Goal: Task Accomplishment & Management: Use online tool/utility

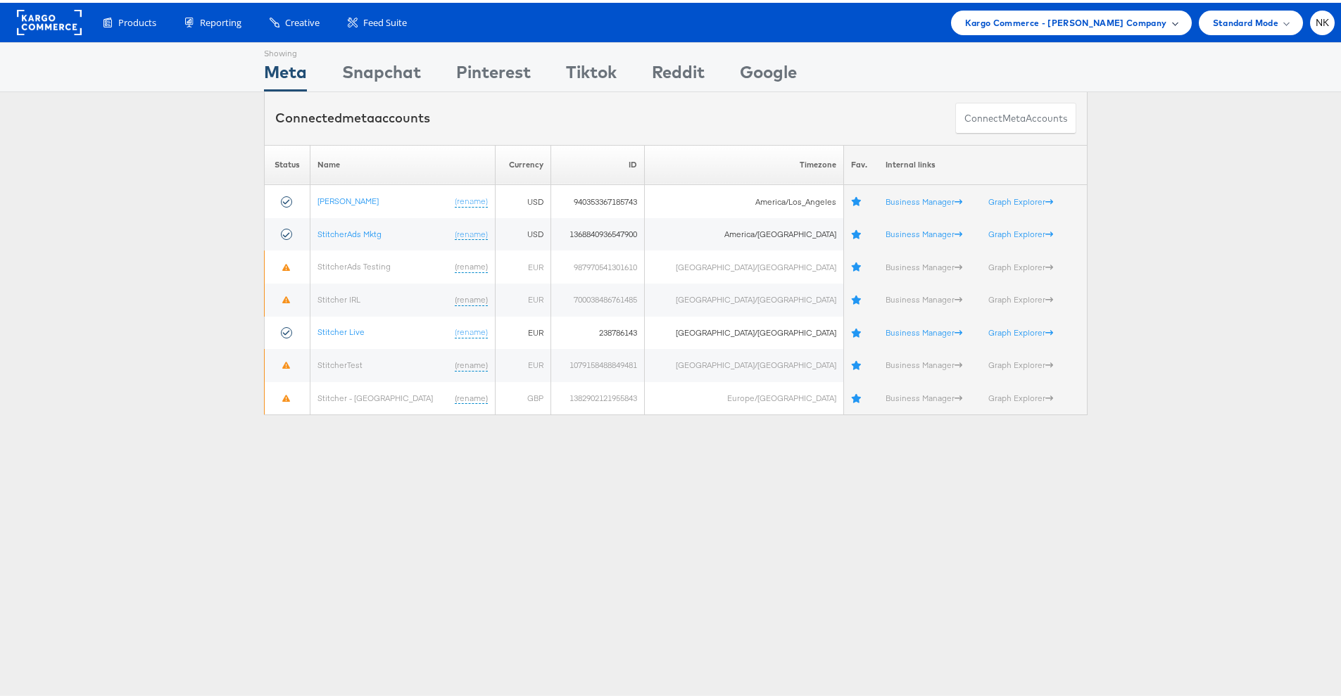
click at [995, 9] on div "Kargo Commerce - Namit Kumar Company" at bounding box center [1071, 20] width 241 height 25
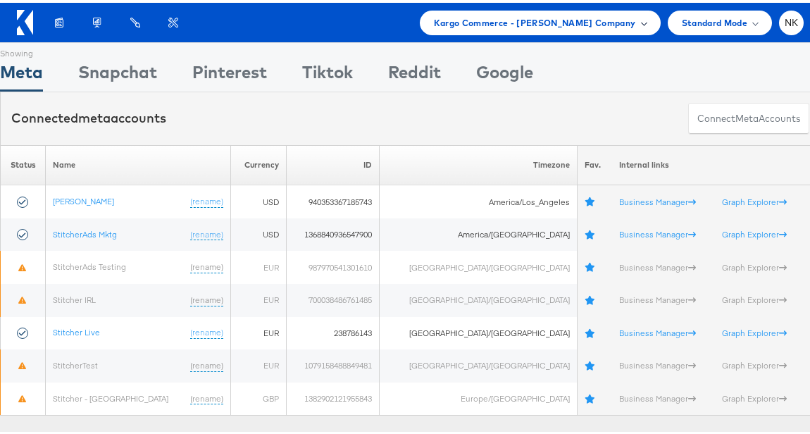
click at [498, 14] on span "Kargo Commerce - Namit Kumar Company" at bounding box center [535, 20] width 202 height 15
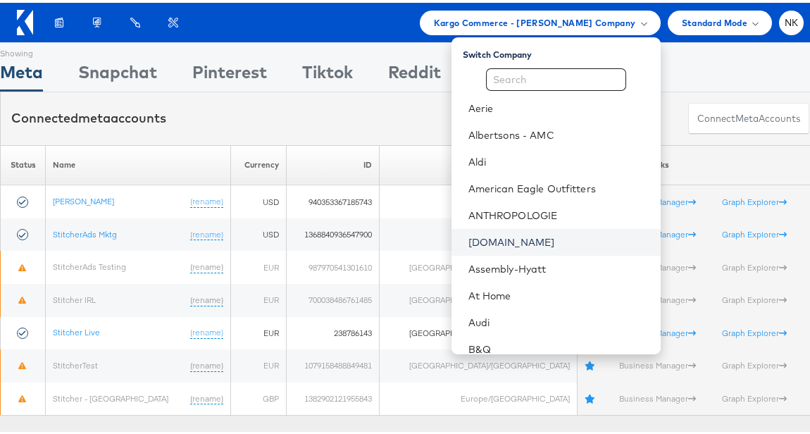
scroll to position [499, 0]
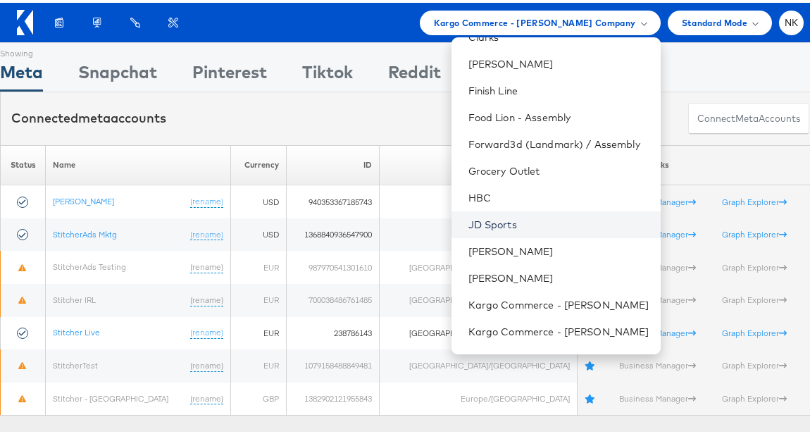
click at [498, 225] on link "JD Sports" at bounding box center [558, 222] width 181 height 14
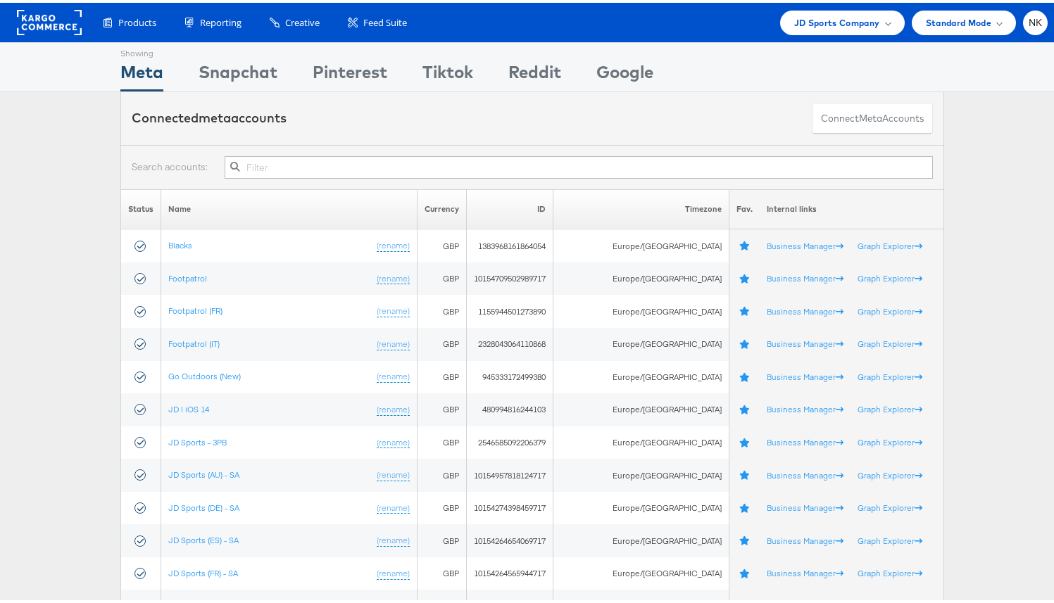
click at [376, 170] on input "text" at bounding box center [579, 164] width 708 height 23
paste input "10155095301594717"
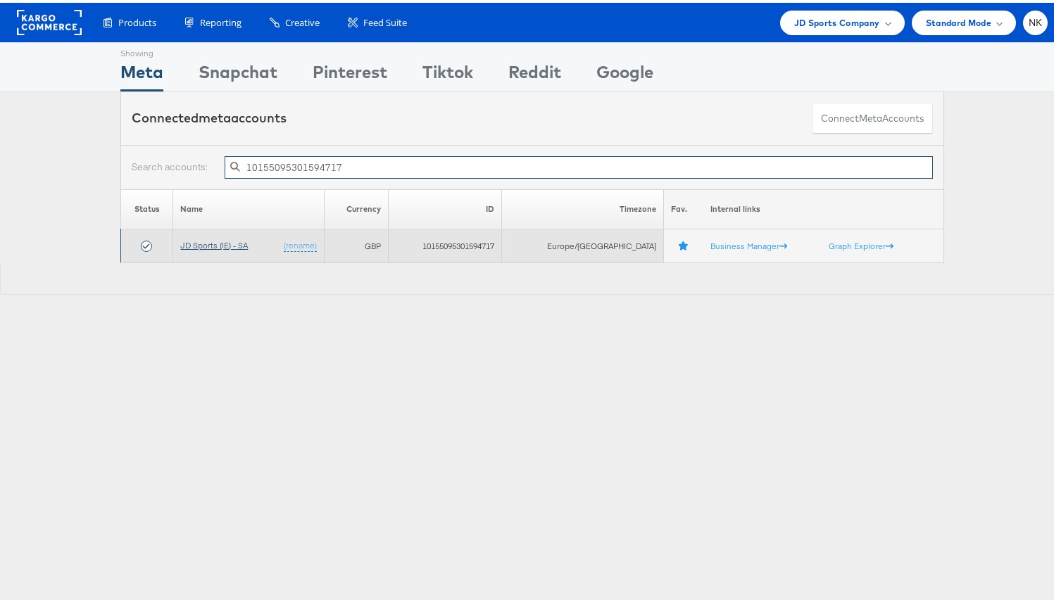
type input "10155095301594717"
click at [239, 242] on link "JD Sports (IE) - SA" at bounding box center [214, 242] width 68 height 11
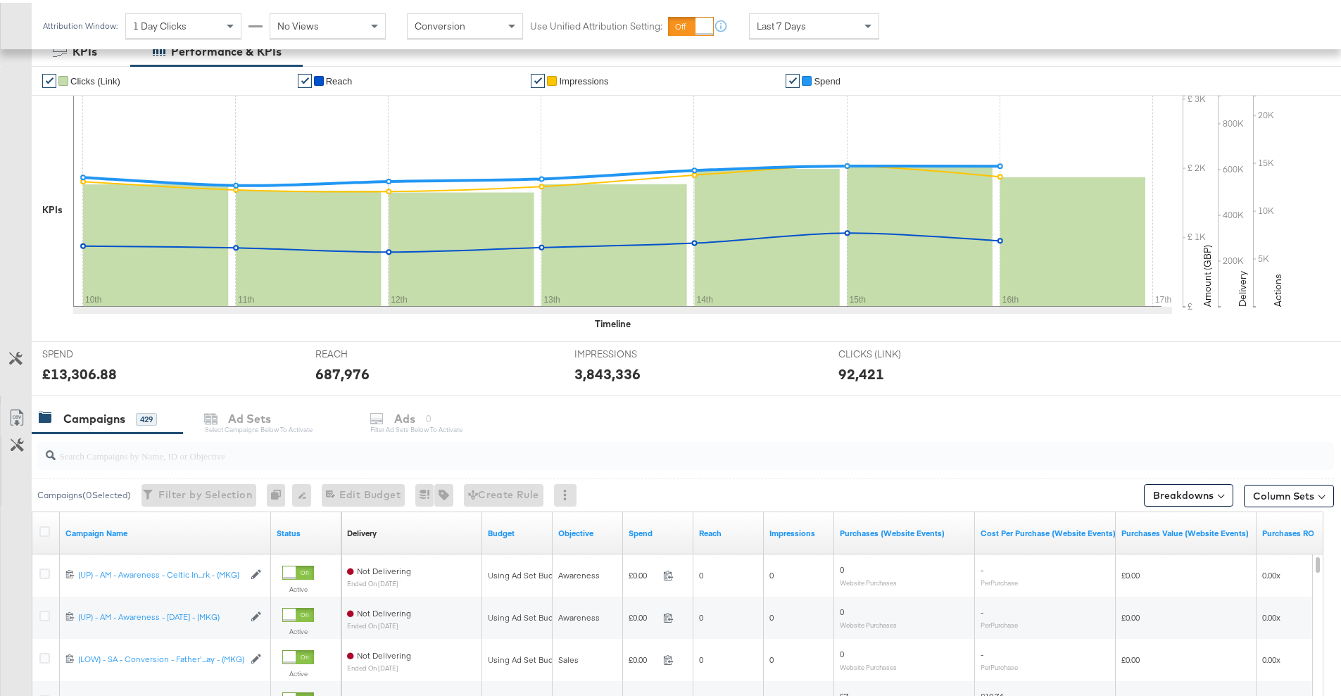
scroll to position [281, 0]
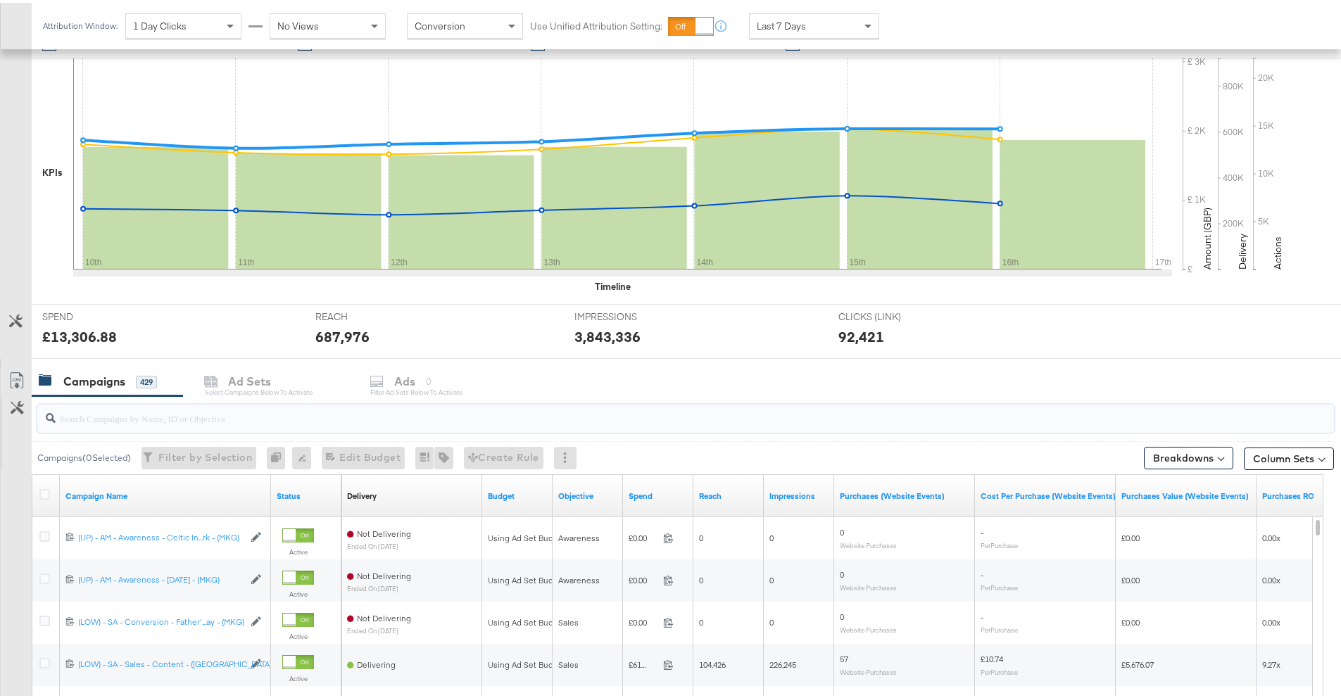
click at [170, 414] on input "search" at bounding box center [636, 409] width 1160 height 27
paste input "20231978850360507"
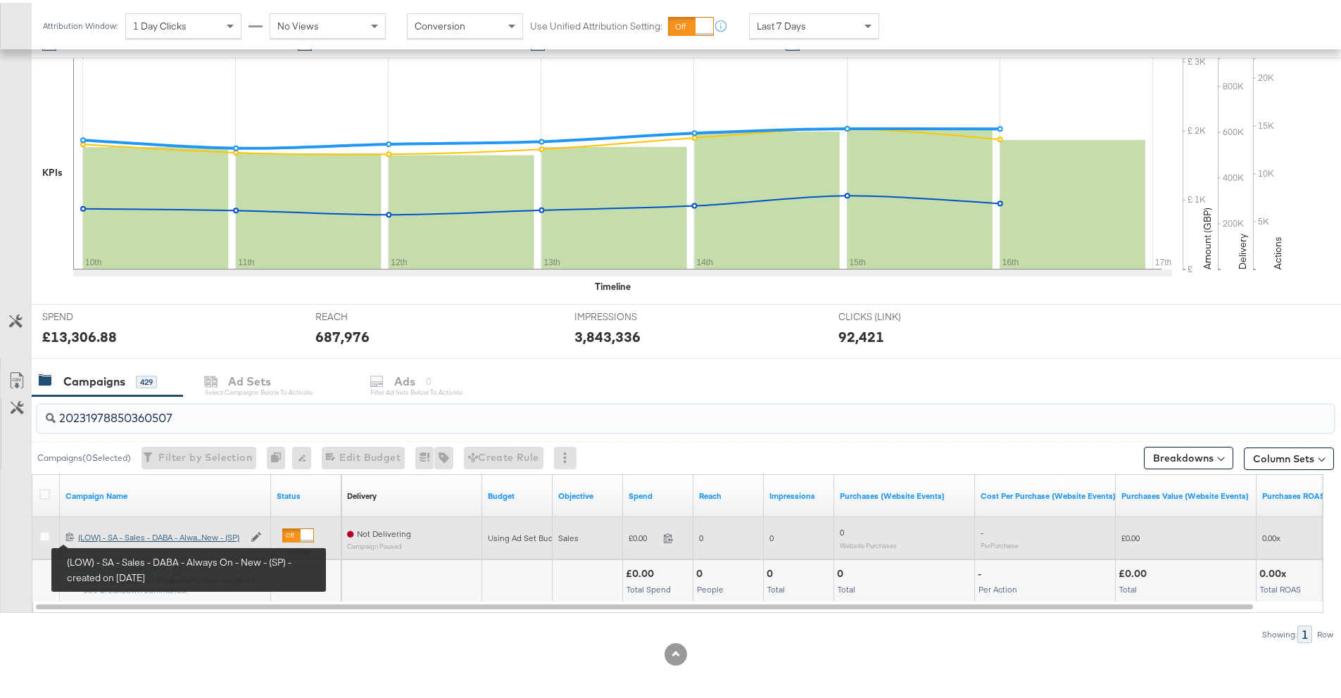
type input "20231978850360507"
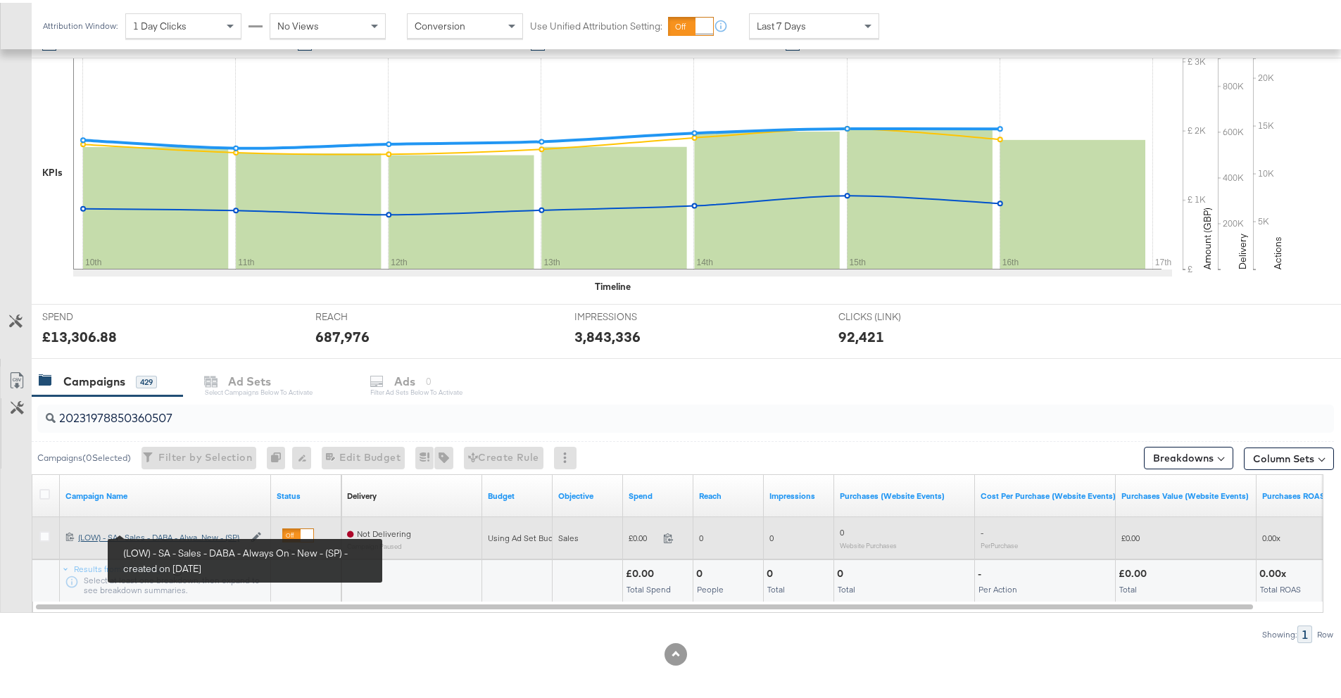
click at [104, 539] on div "(LOW) - SA - Sales - DABA - Always On - New - (SP) (LOW) - SA - Sales - DABA - …" at bounding box center [160, 534] width 165 height 11
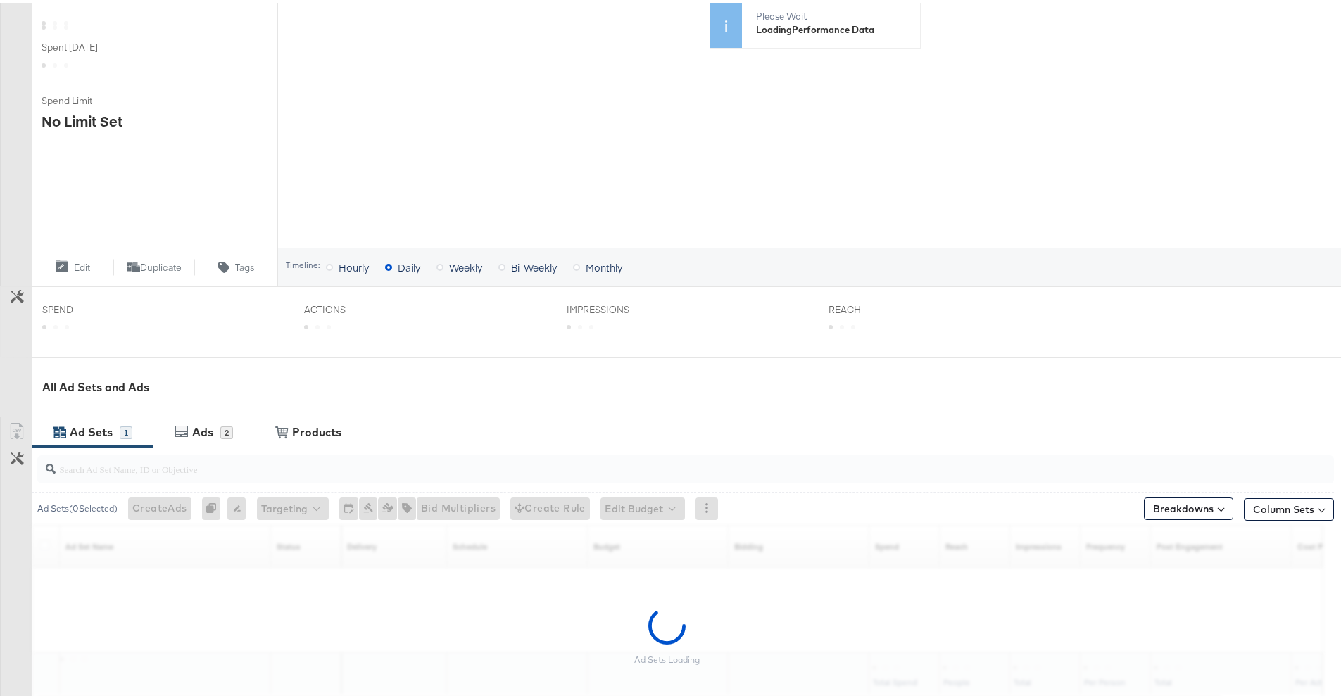
scroll to position [358, 0]
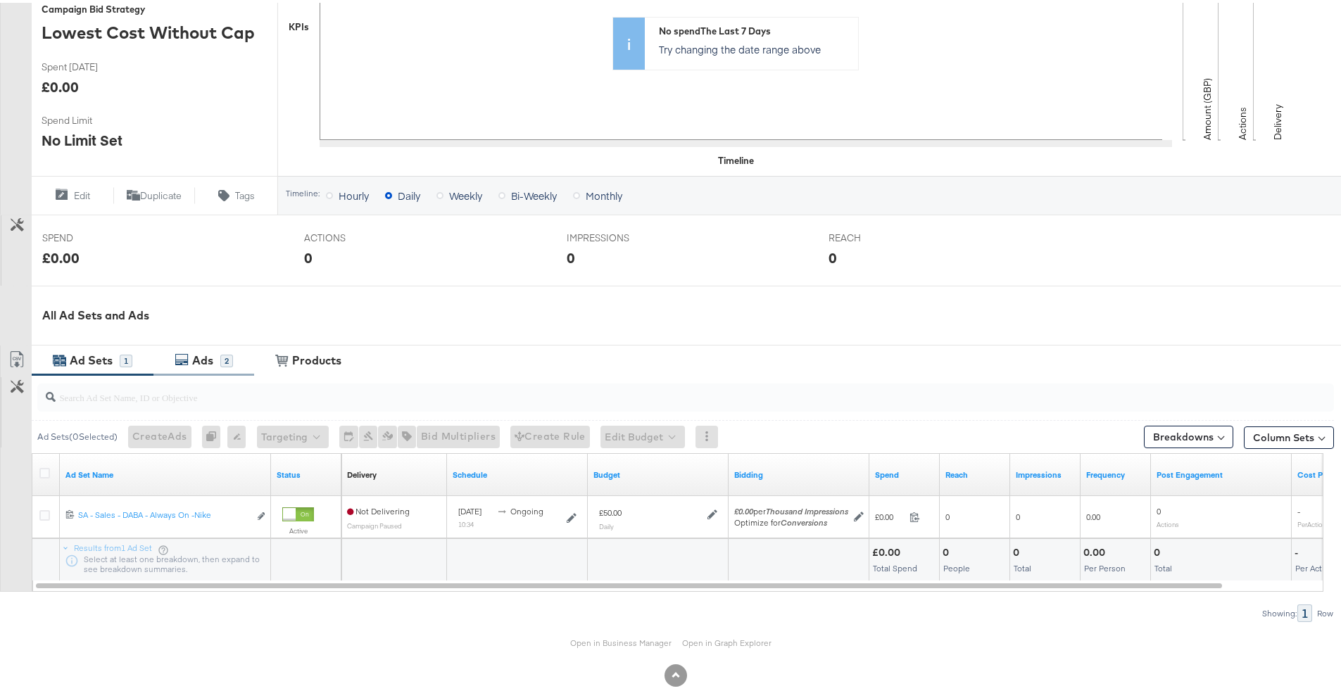
click at [188, 368] on div "Ads 2" at bounding box center [203, 358] width 101 height 30
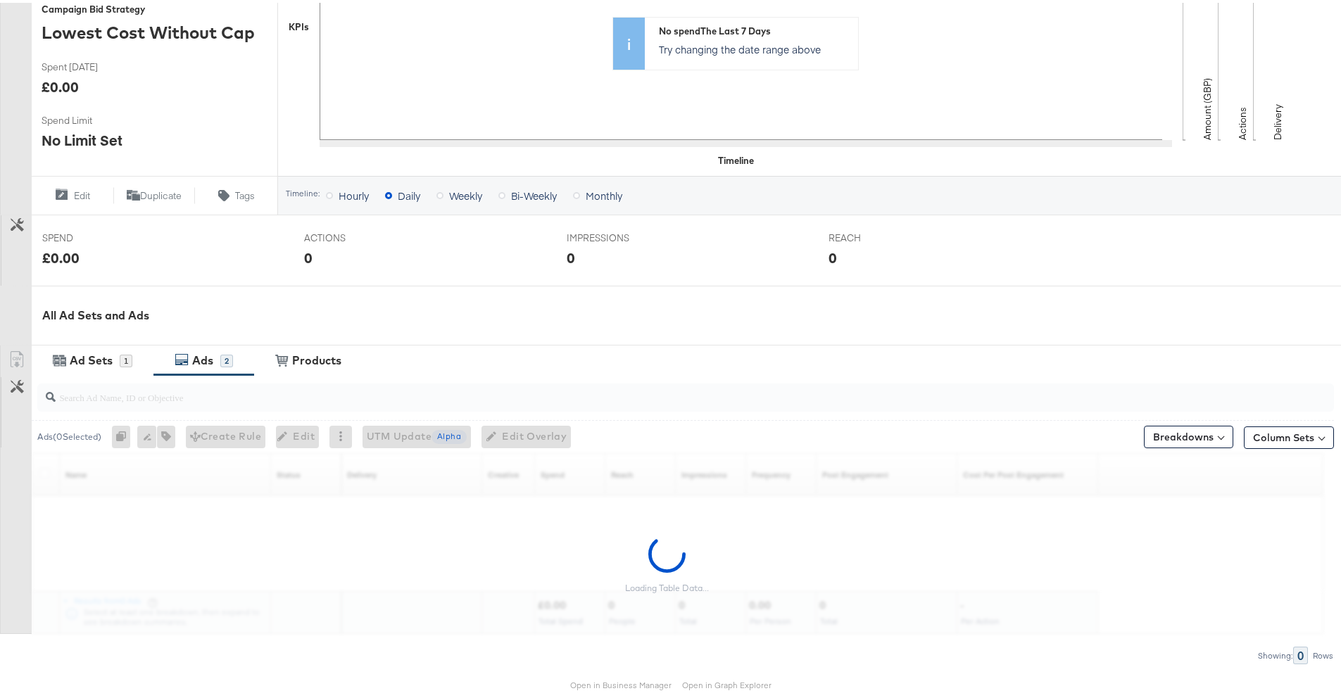
scroll to position [419, 0]
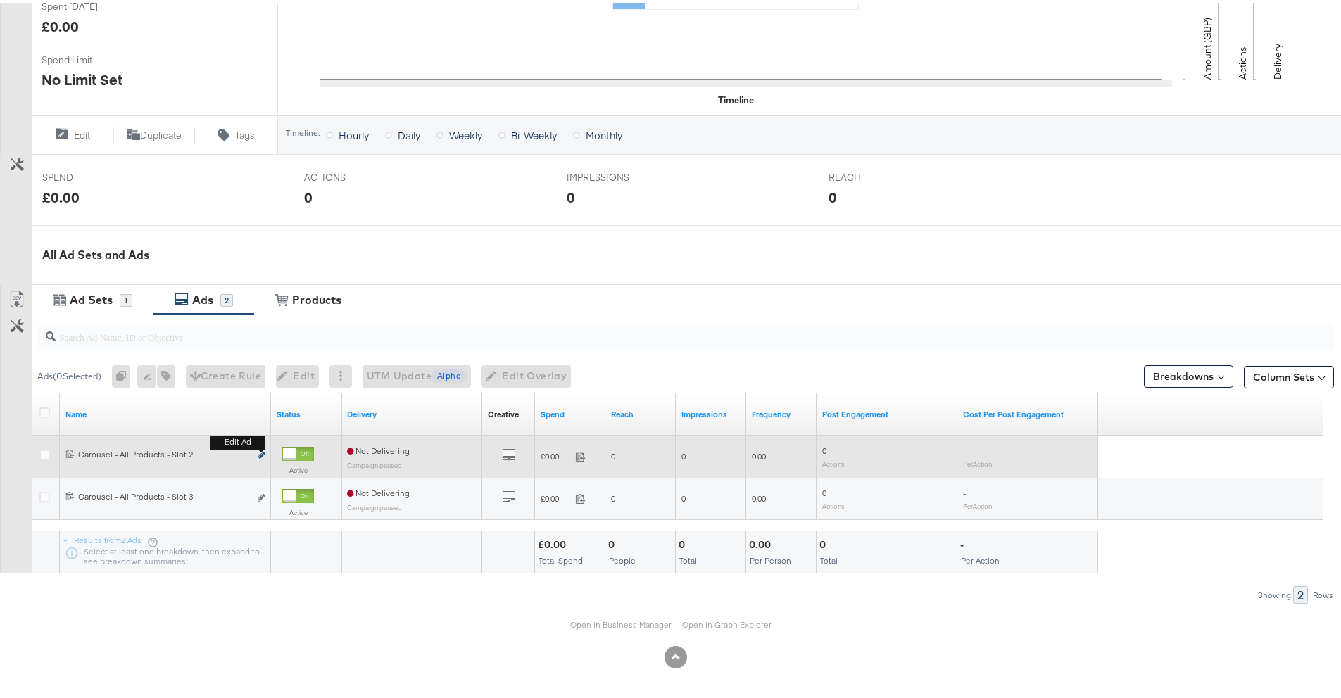
click at [258, 453] on icon "link" at bounding box center [261, 453] width 7 height 8
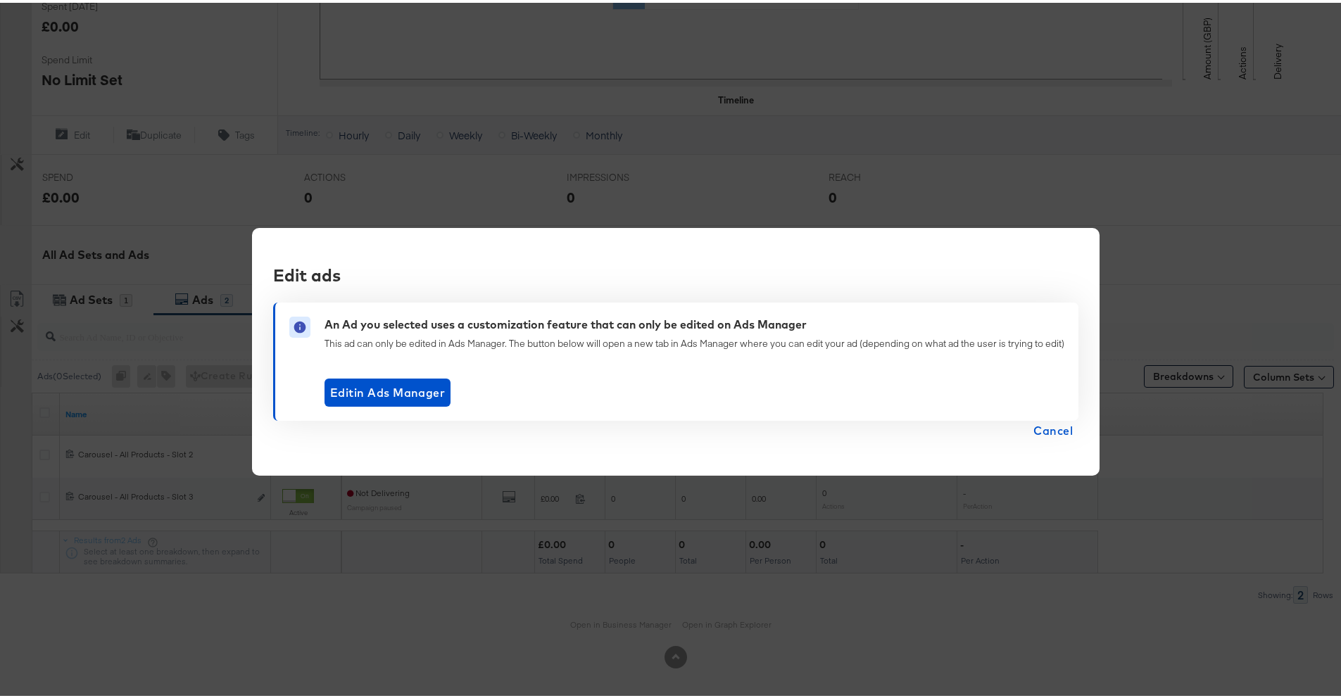
click at [1044, 421] on span "Cancel" at bounding box center [1053, 428] width 39 height 20
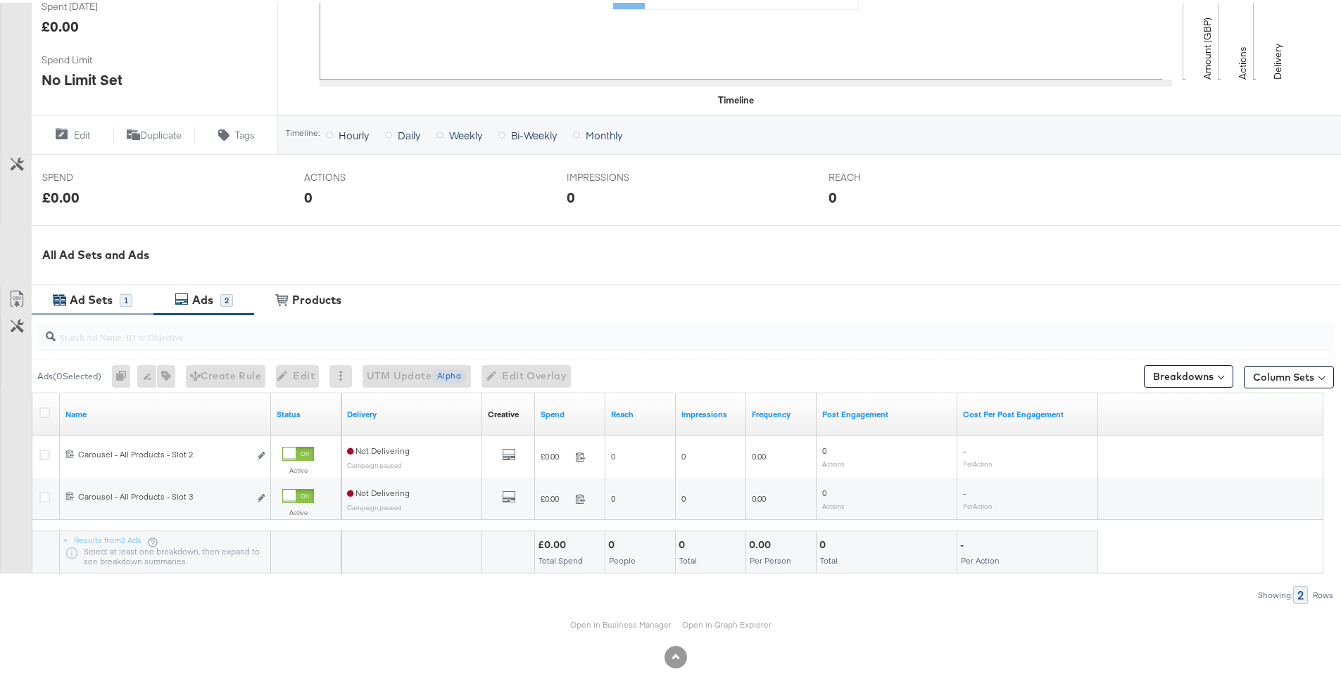
click at [124, 303] on div "Ad Sets 1" at bounding box center [99, 297] width 66 height 16
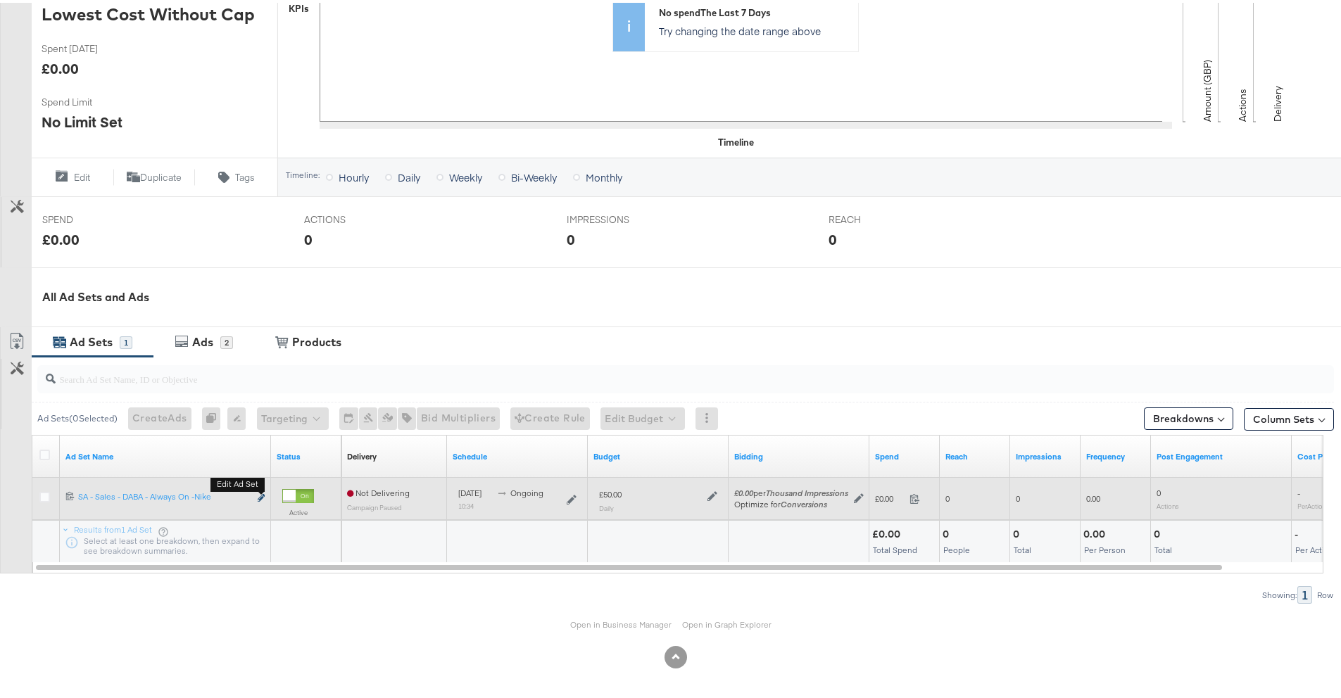
click at [264, 495] on button "Edit ad set" at bounding box center [261, 496] width 8 height 15
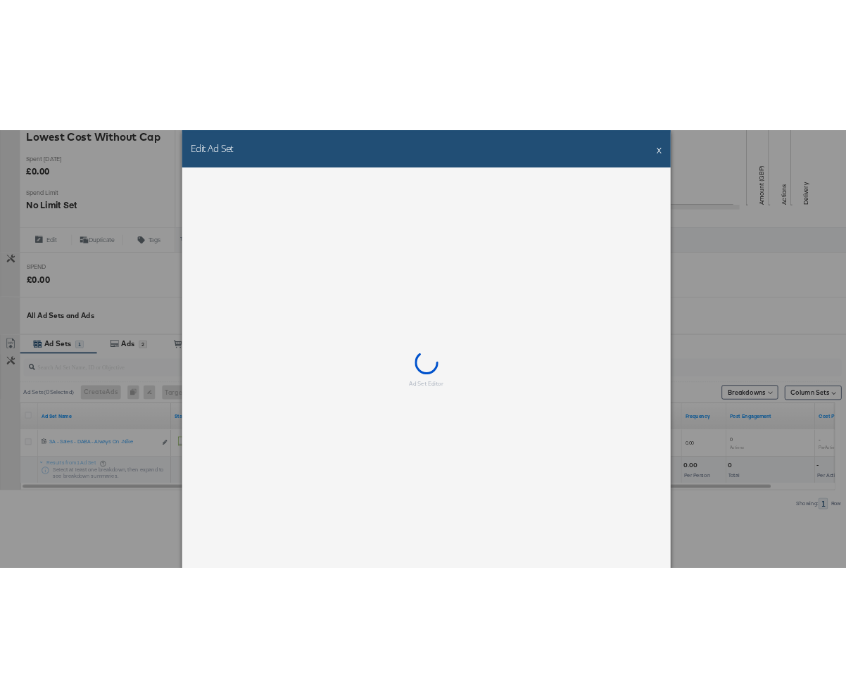
scroll to position [0, 0]
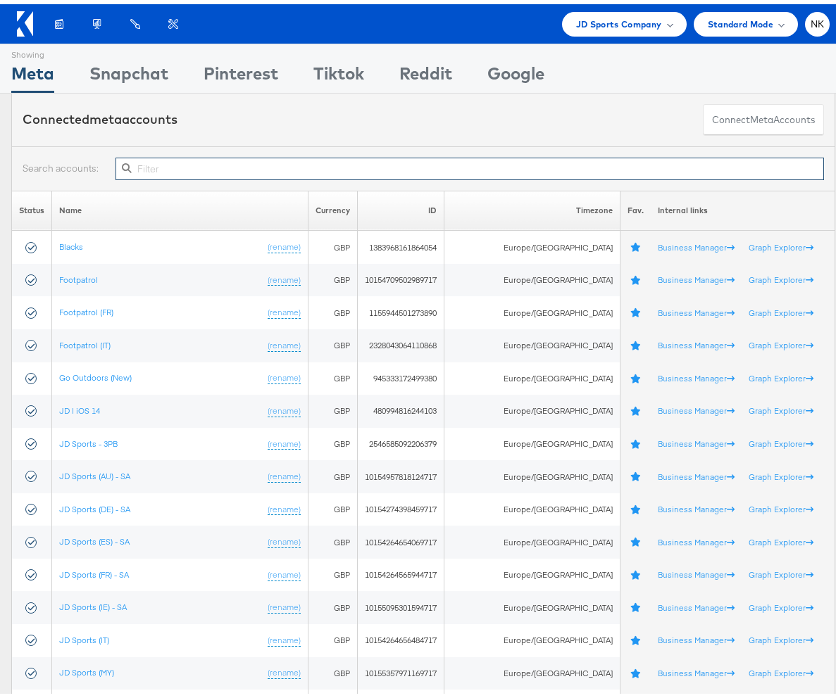
click at [170, 172] on input "text" at bounding box center [469, 164] width 708 height 23
paste input "20231978850360507"
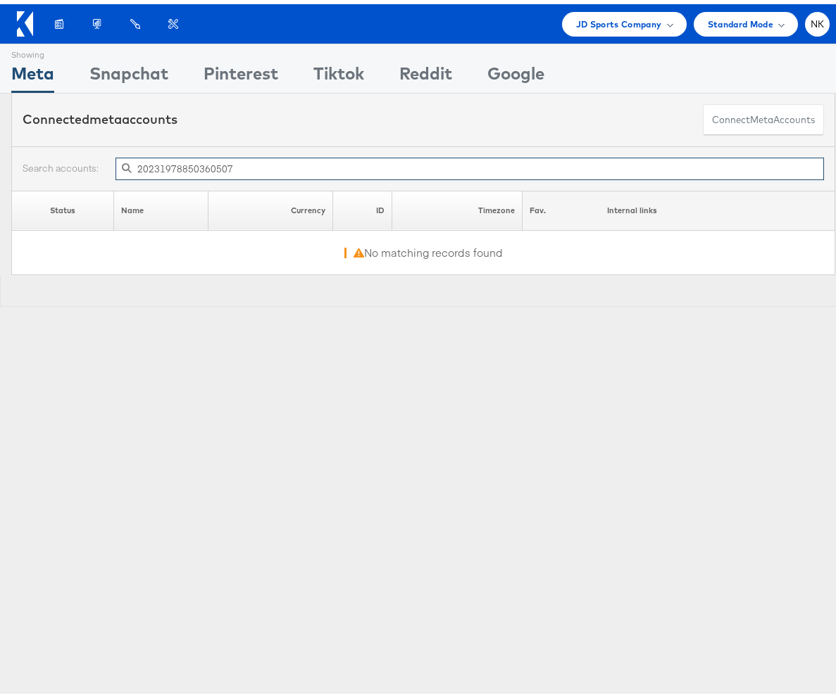
drag, startPoint x: 223, startPoint y: 169, endPoint x: 82, endPoint y: 167, distance: 140.8
click at [82, 167] on div "20231978850360507" at bounding box center [423, 164] width 801 height 23
drag, startPoint x: 245, startPoint y: 168, endPoint x: 222, endPoint y: 162, distance: 23.2
click at [227, 164] on input "20231978850360507" at bounding box center [469, 164] width 708 height 23
drag, startPoint x: 243, startPoint y: 167, endPoint x: 32, endPoint y: 167, distance: 211.2
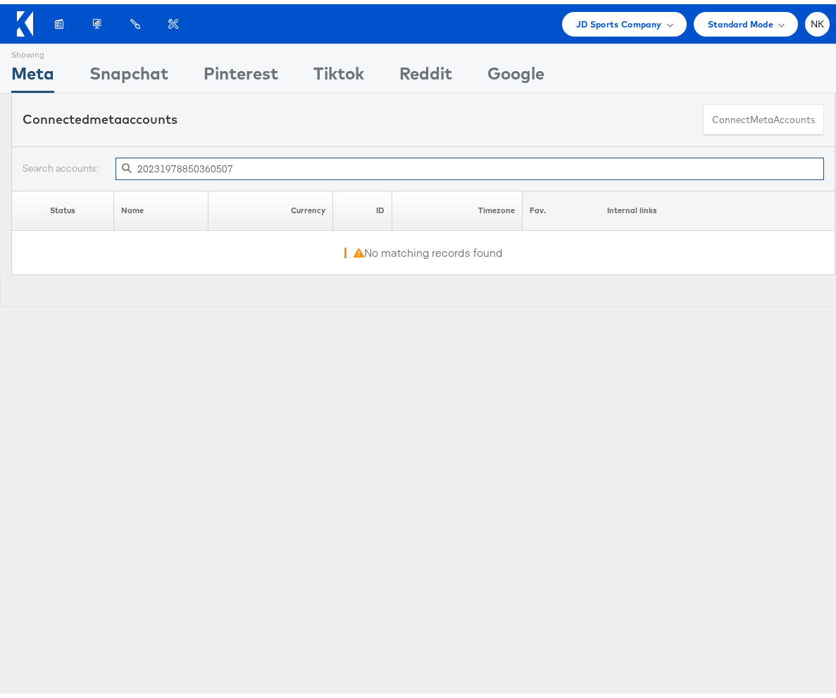
click at [32, 167] on div "20231978850360507" at bounding box center [423, 164] width 801 height 23
paste input "1015509530159471"
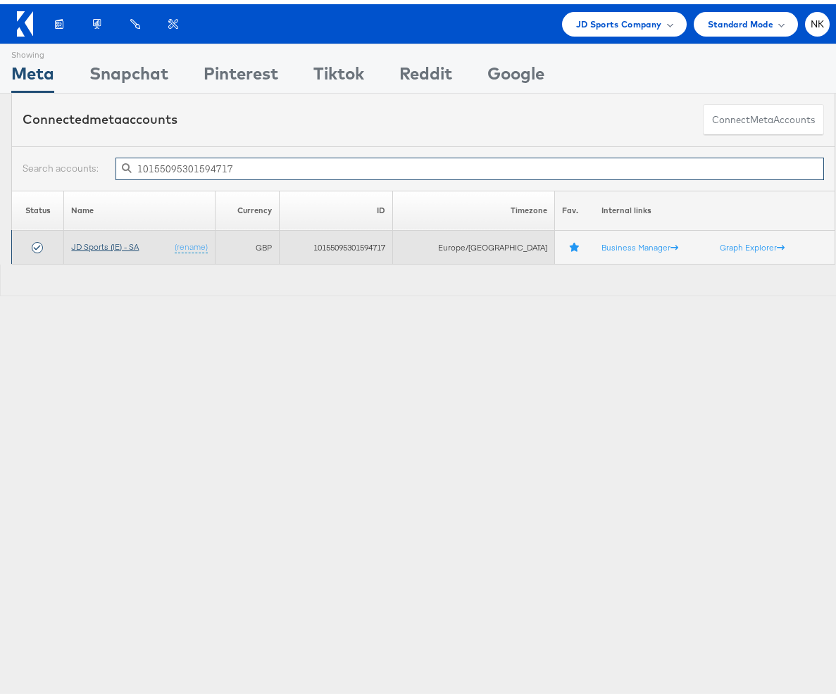
type input "10155095301594717"
click at [118, 238] on link "JD Sports (IE) - SA" at bounding box center [105, 242] width 68 height 11
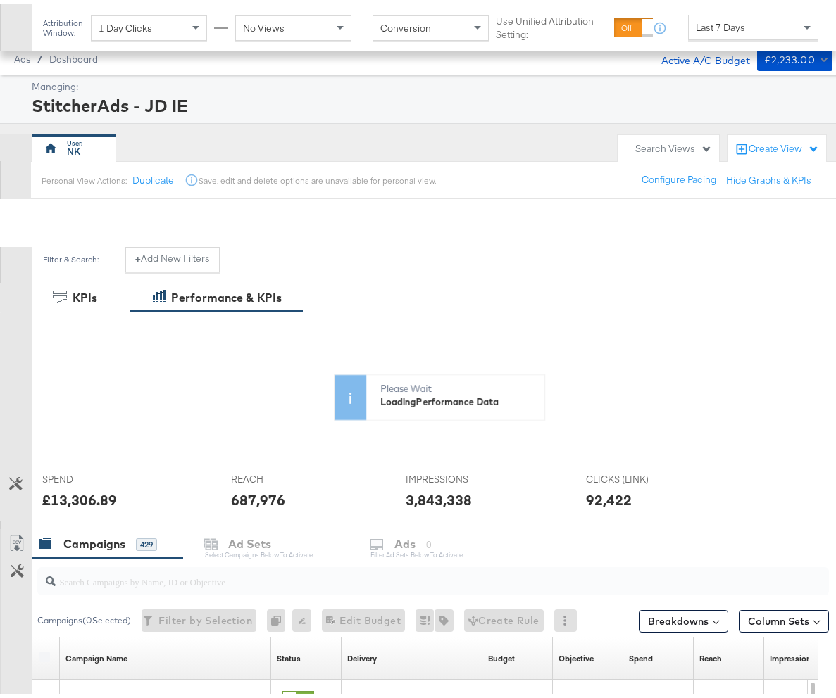
scroll to position [208, 0]
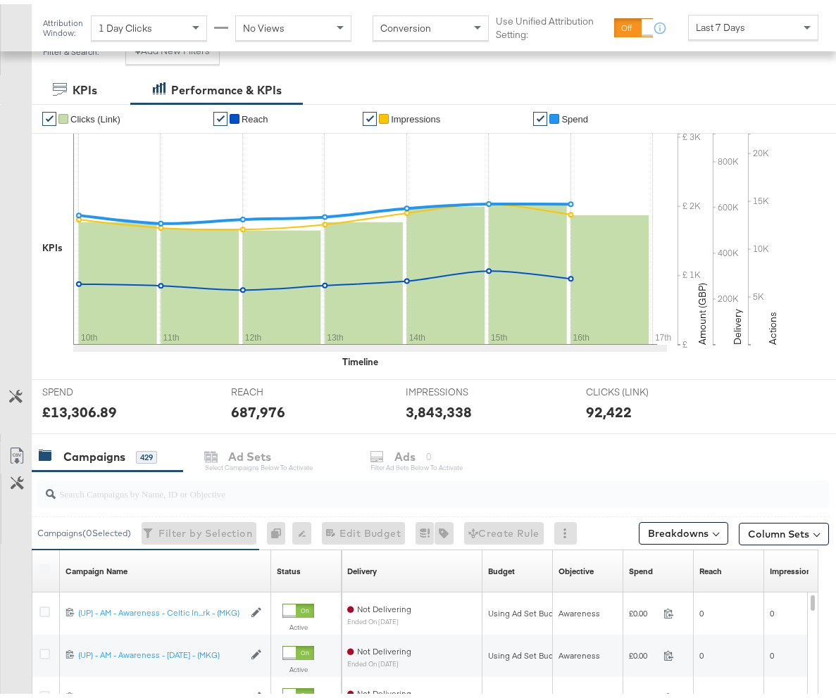
click at [180, 501] on div at bounding box center [432, 490] width 791 height 28
paste input "20231978850360507"
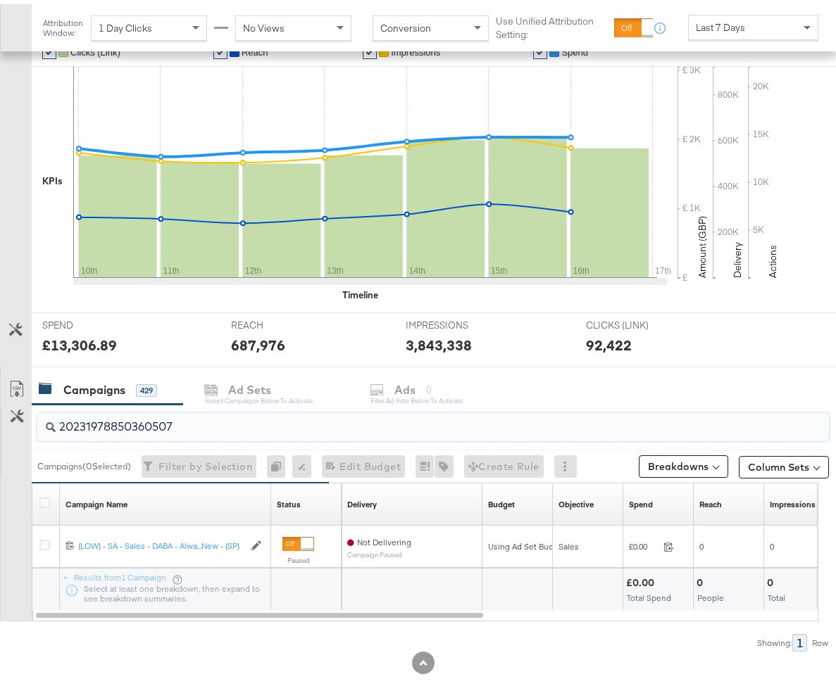
scroll to position [286, 0]
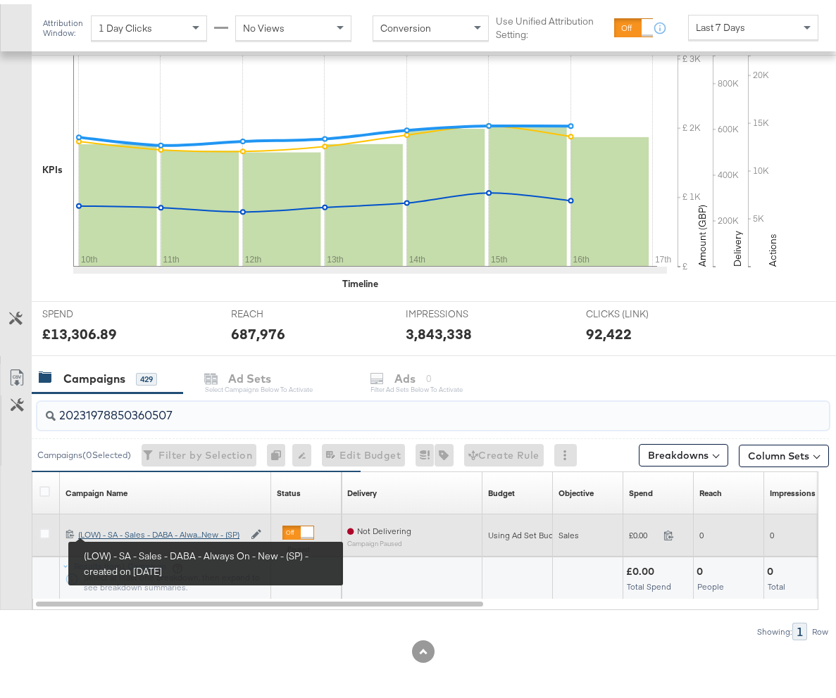
type input "20231978850360507"
click at [121, 532] on div "(LOW) - SA - Sales - DABA - Always On - New - (SP) (LOW) - SA - Sales - DABA - …" at bounding box center [160, 530] width 165 height 11
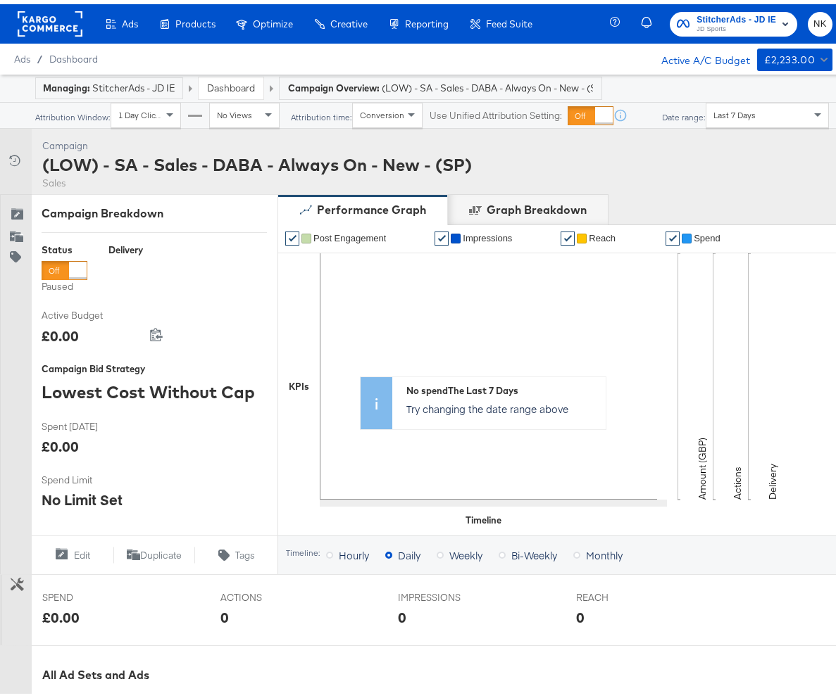
scroll to position [377, 0]
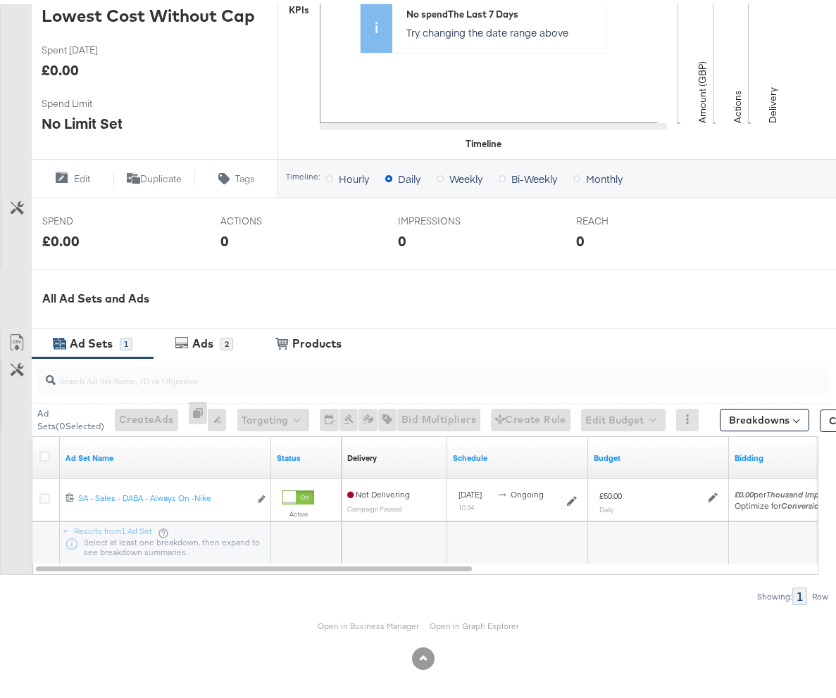
click at [332, 629] on div "Open in Business Manager Open in Graph Explorer" at bounding box center [423, 622] width 846 height 42
click at [332, 627] on link "Open in Business Manager" at bounding box center [368, 622] width 101 height 11
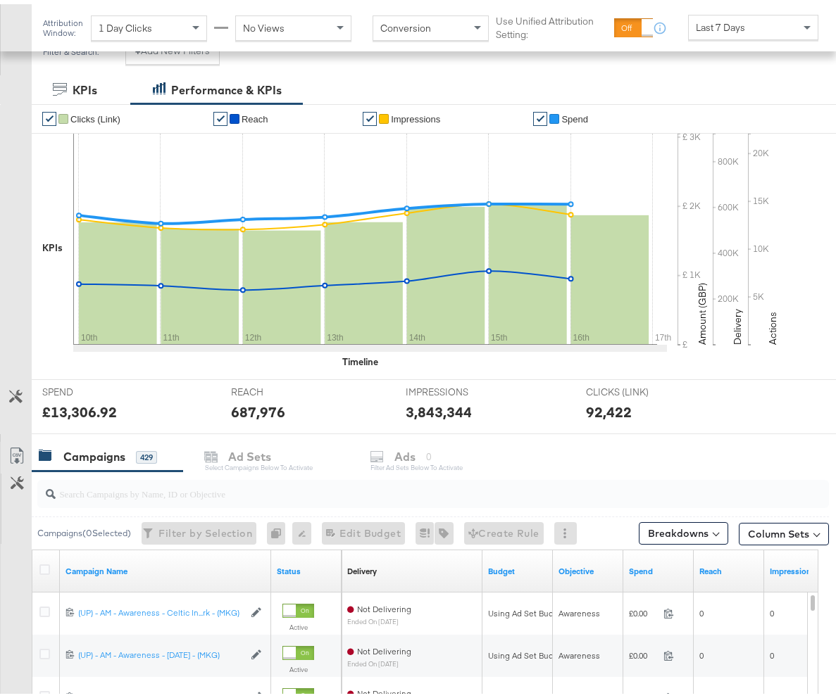
scroll to position [382, 0]
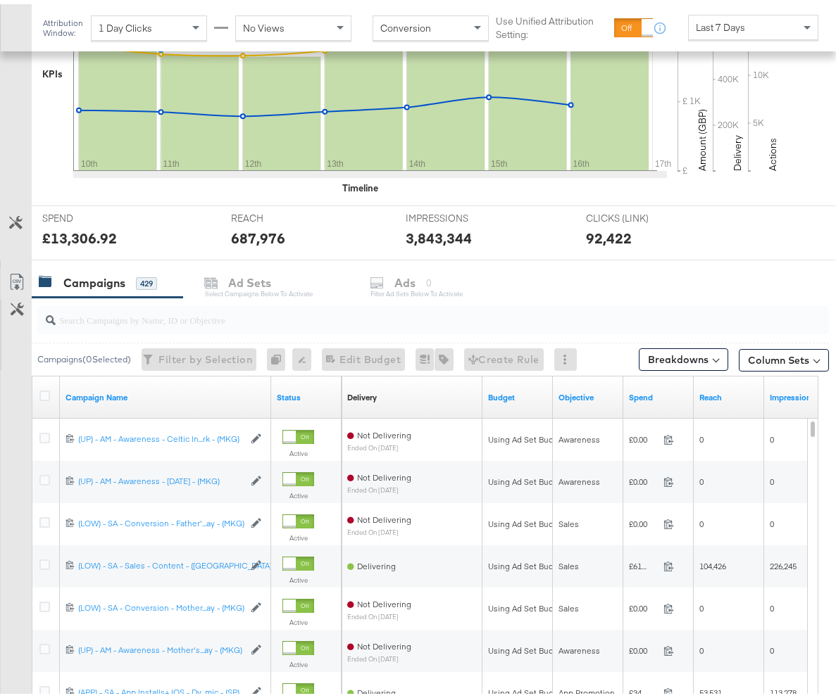
click at [144, 327] on div at bounding box center [432, 316] width 791 height 28
paste input "20231978850360507"
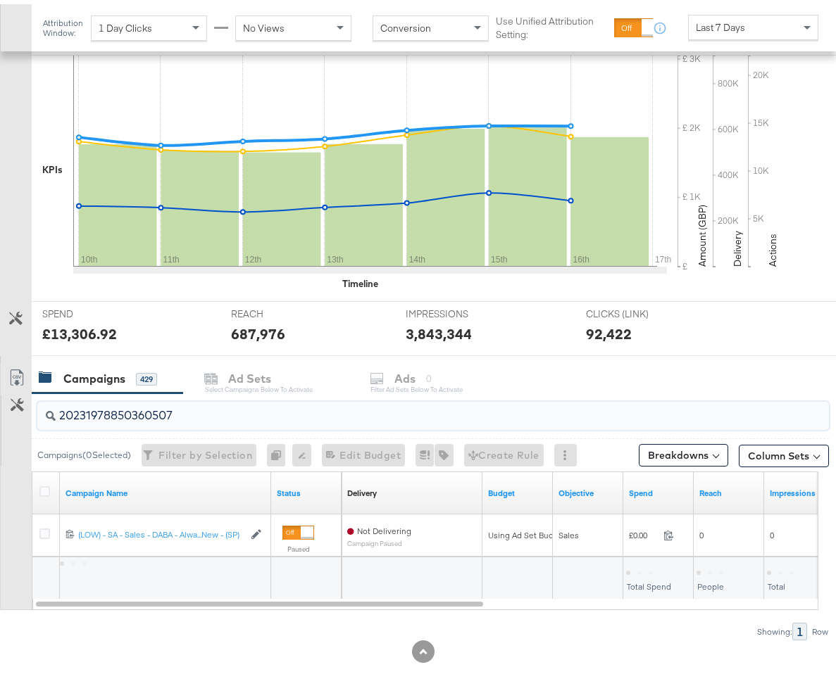
scroll to position [286, 0]
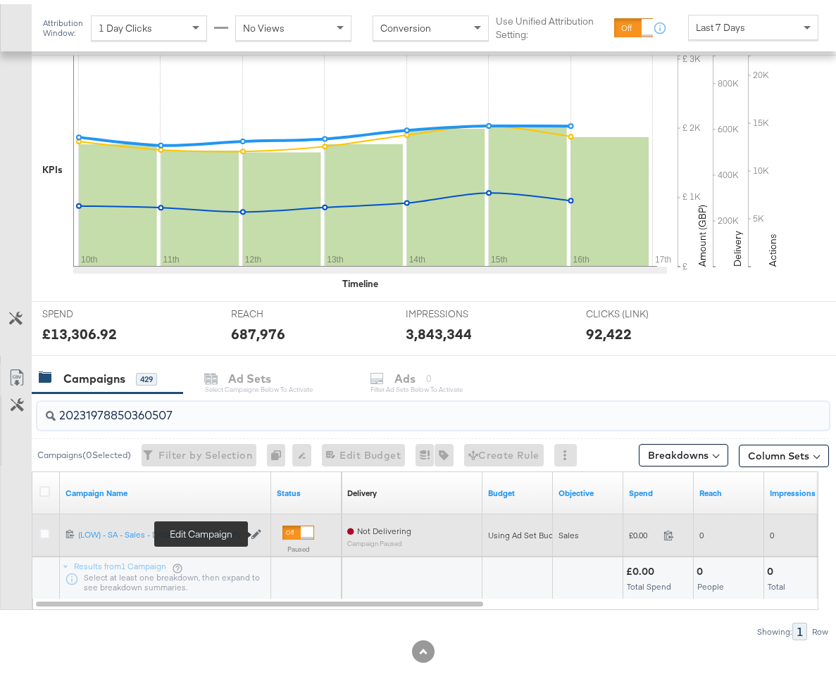
type input "20231978850360507"
click at [252, 532] on icon at bounding box center [256, 530] width 10 height 10
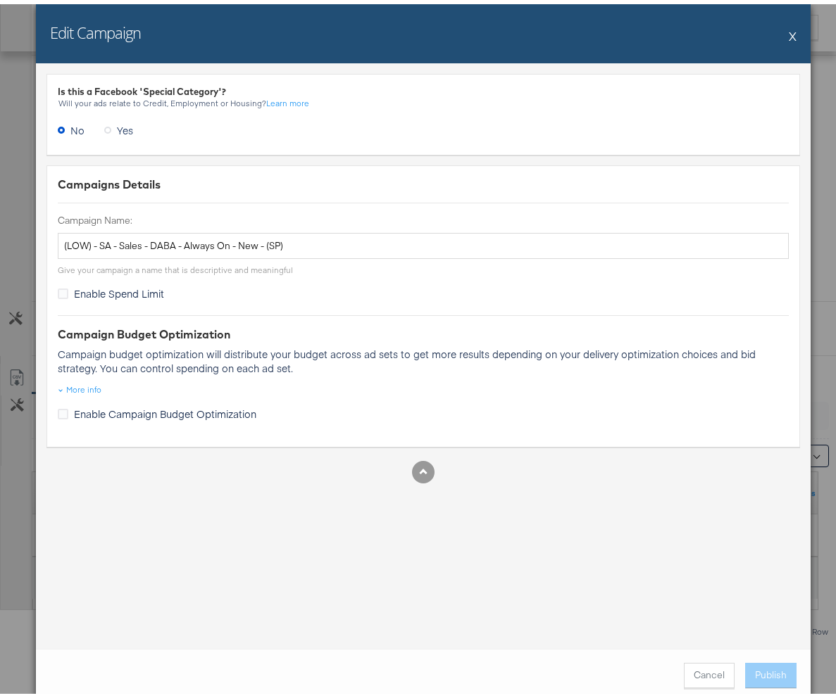
click at [791, 37] on button "X" at bounding box center [793, 32] width 8 height 28
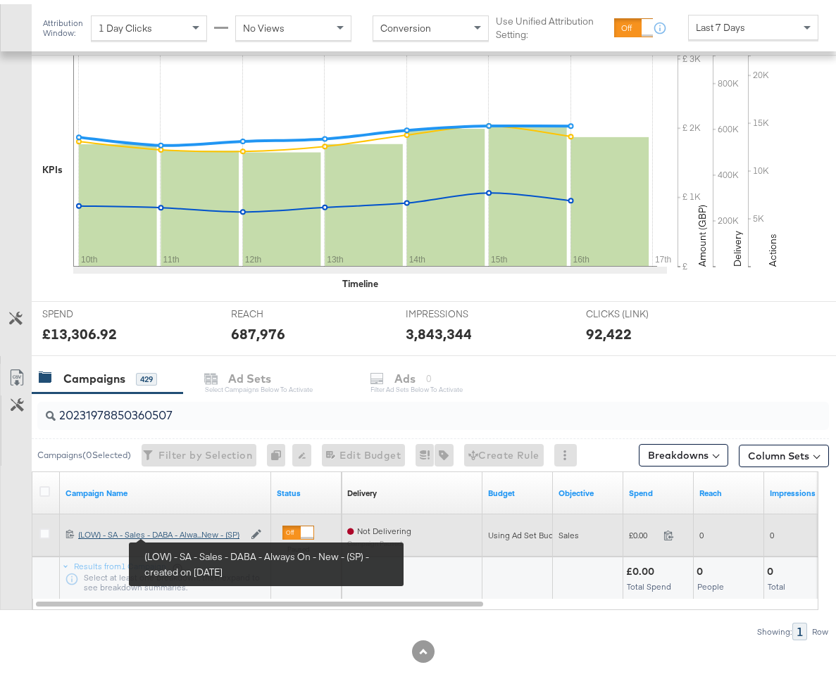
click at [182, 532] on div "(LOW) - SA - Sales - DABA - Always On - New - (SP) (LOW) - SA - Sales - DABA - …" at bounding box center [160, 530] width 165 height 11
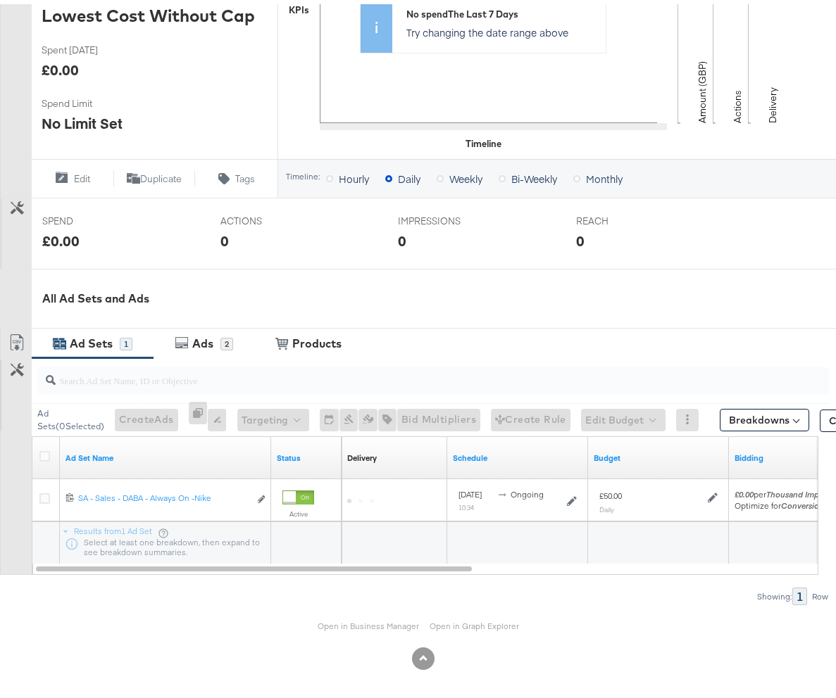
scroll to position [377, 0]
click at [206, 342] on div "Ads" at bounding box center [202, 340] width 21 height 16
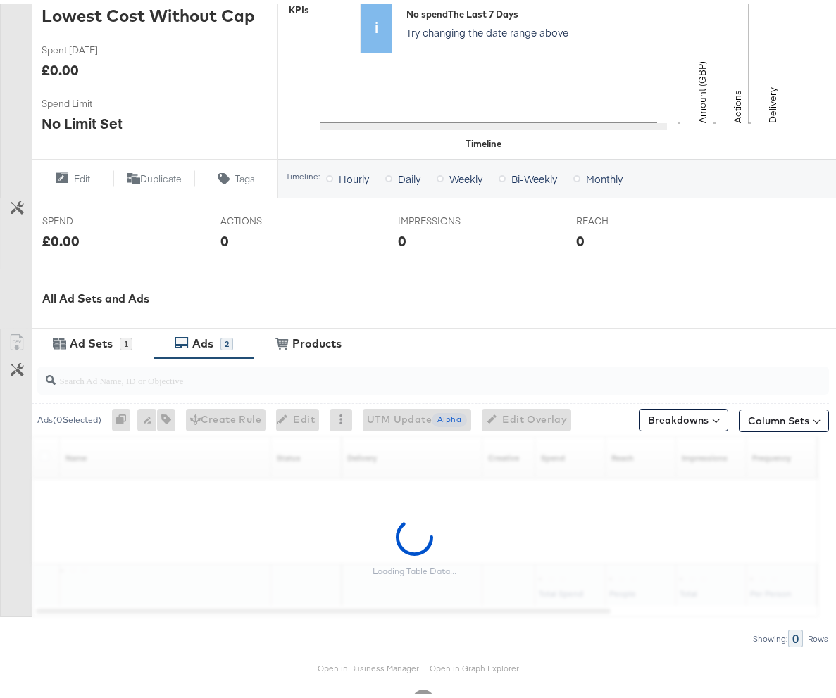
scroll to position [419, 0]
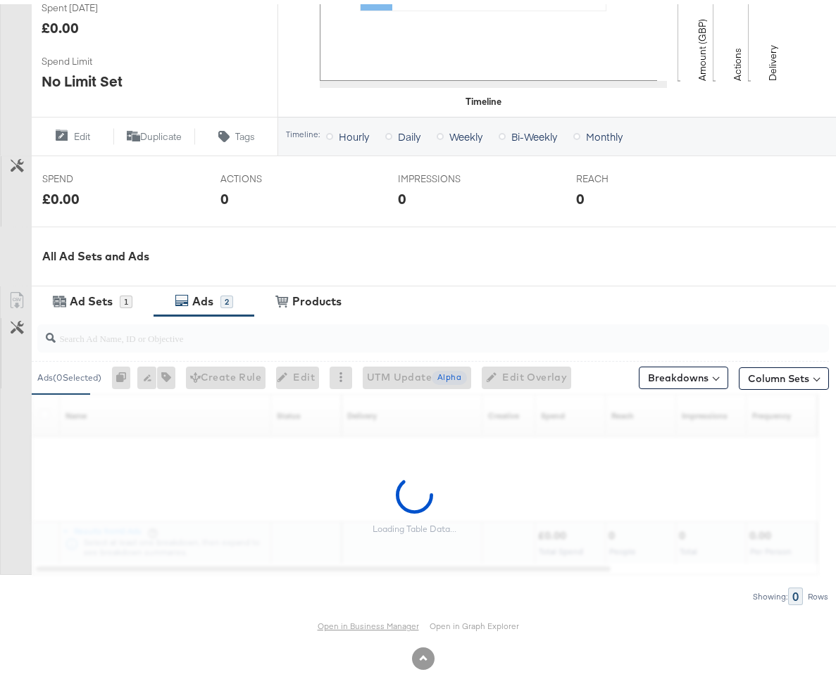
click at [347, 622] on link "Open in Business Manager" at bounding box center [368, 622] width 101 height 11
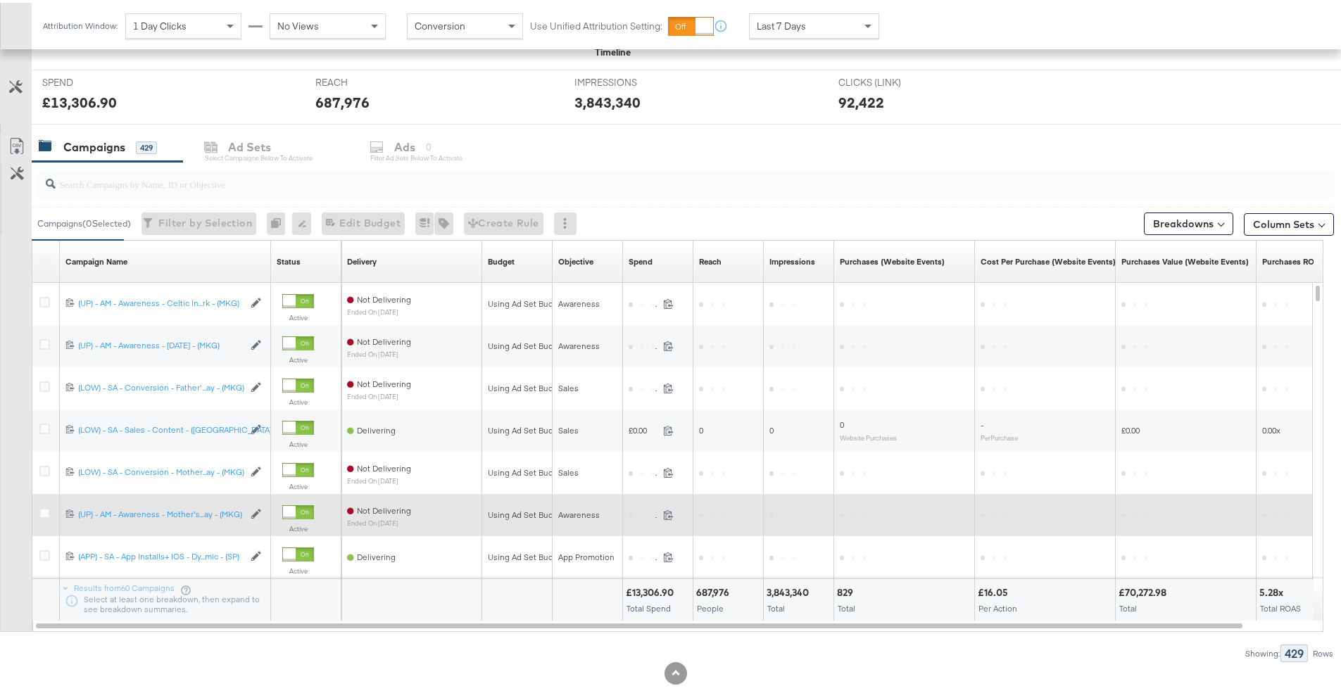
scroll to position [539, 0]
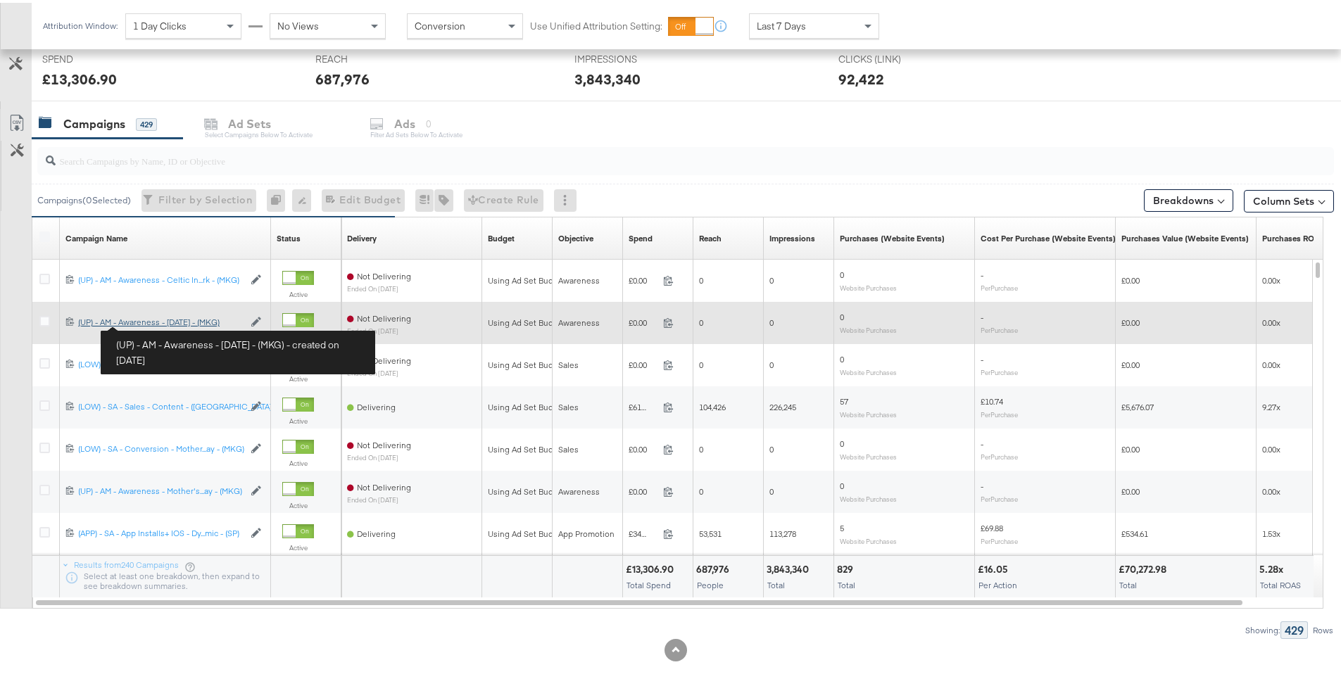
click at [153, 322] on div "(UP) - AM - Awareness - Father's Day - (MKG) (UP) - AM - Awareness - Father's D…" at bounding box center [160, 319] width 165 height 11
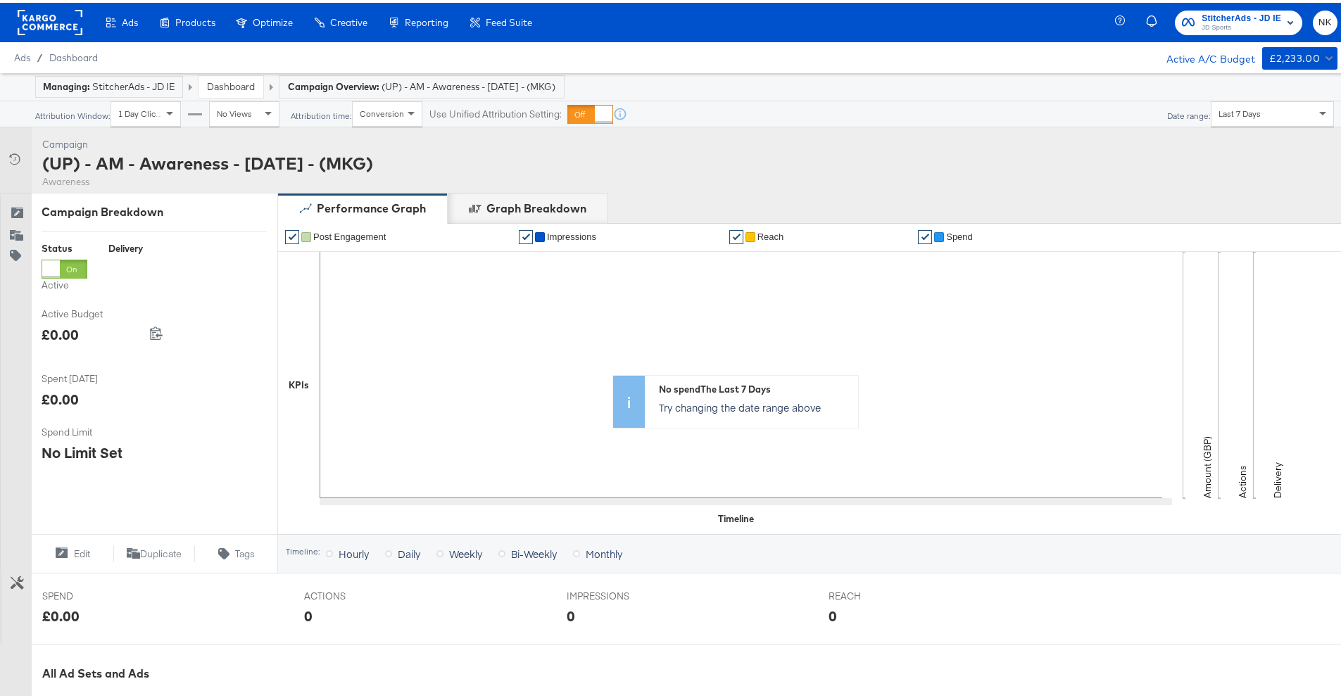
scroll to position [377, 0]
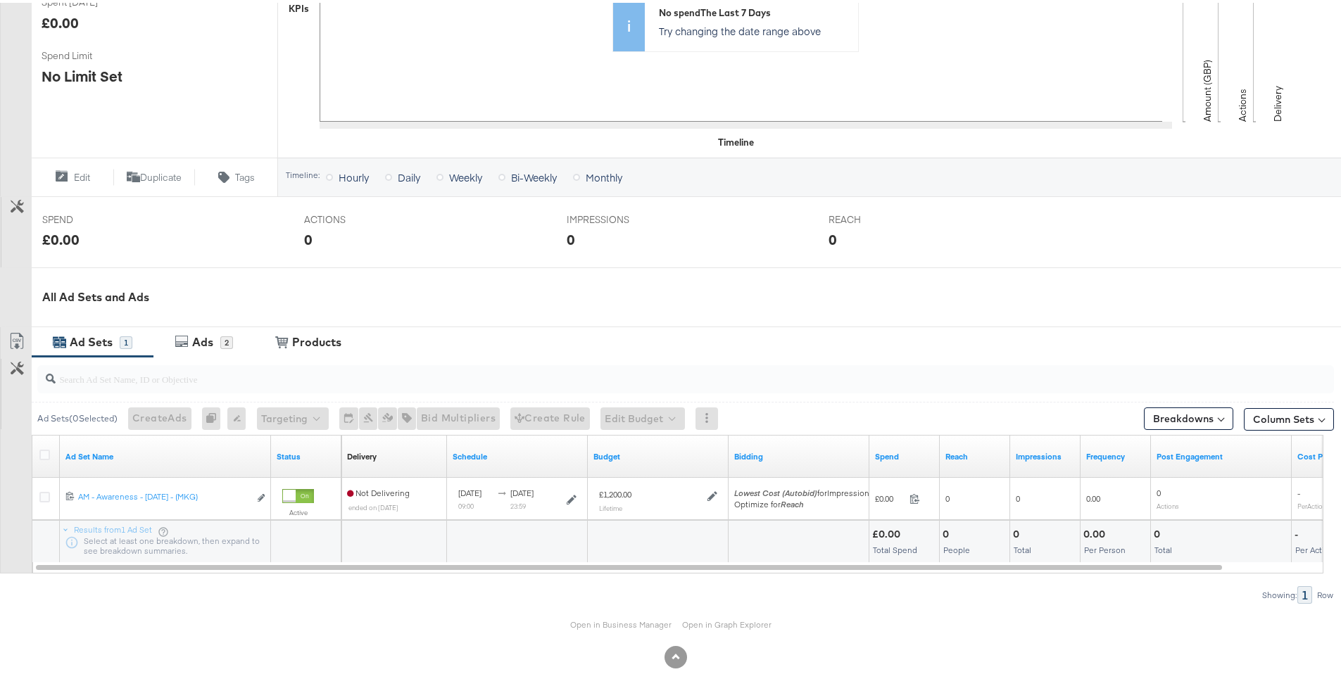
click at [197, 358] on input "search" at bounding box center [636, 370] width 1160 height 27
click at [198, 351] on div "Ads 2" at bounding box center [203, 340] width 101 height 30
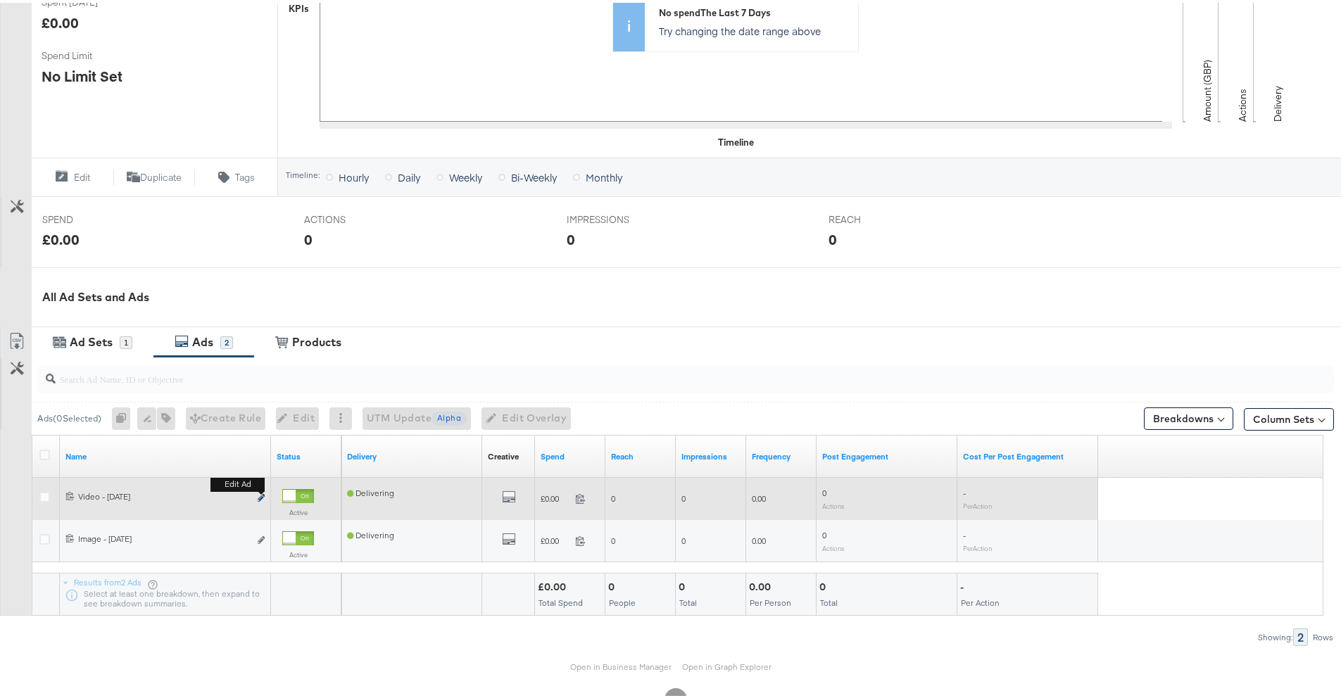
click at [259, 494] on icon "link" at bounding box center [261, 495] width 7 height 8
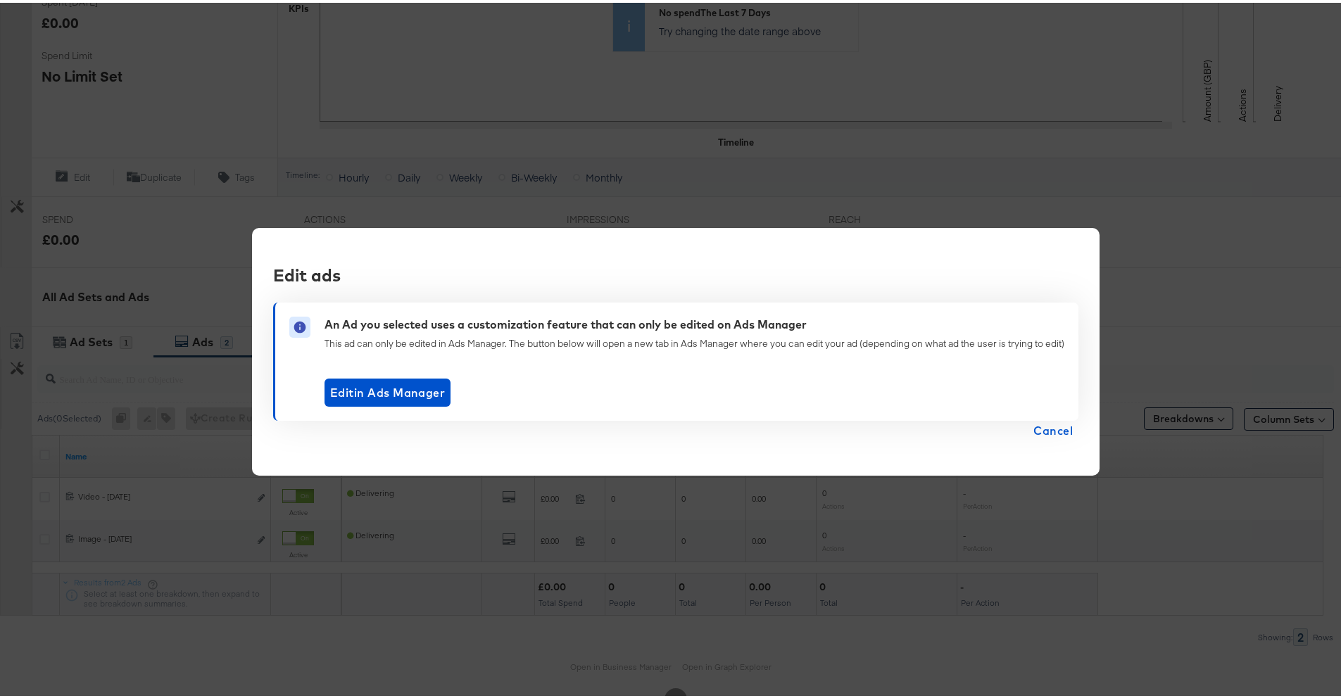
click at [222, 450] on div "Edit ads An Ad you selected uses a customization feature that can only be edite…" at bounding box center [676, 349] width 1352 height 698
click at [1039, 429] on span "Cancel" at bounding box center [1053, 428] width 39 height 20
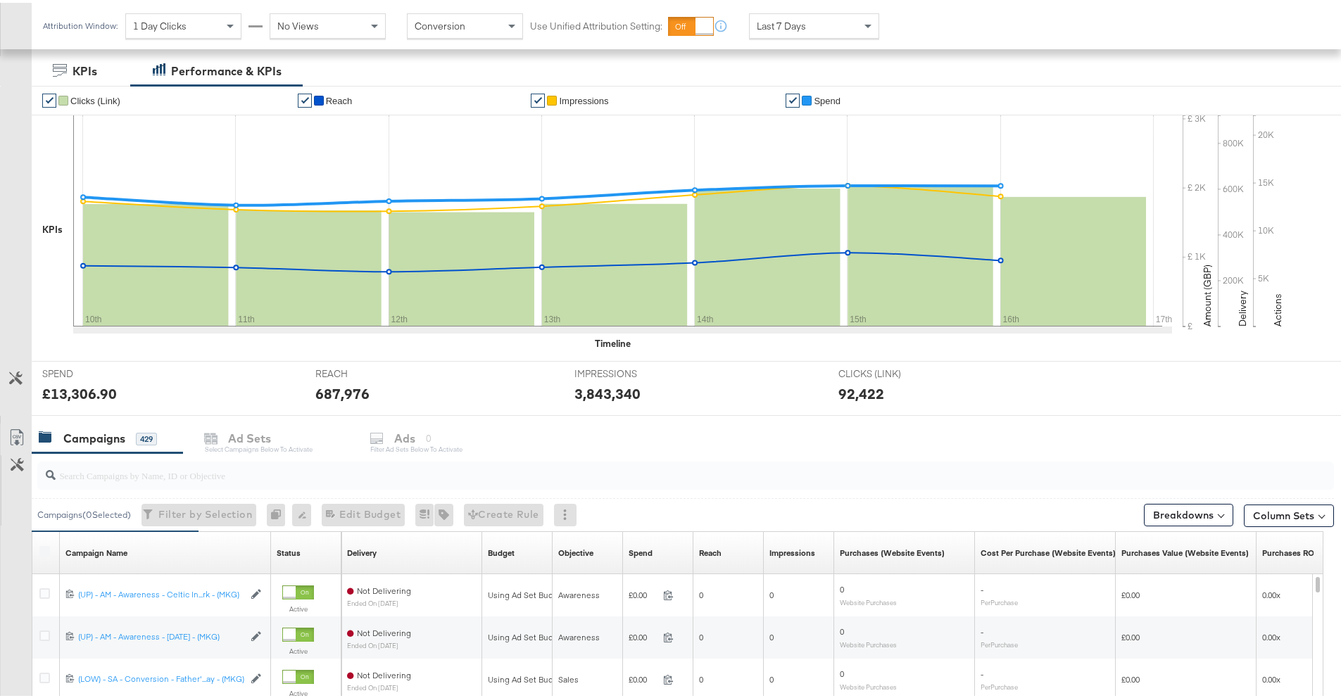
scroll to position [468, 0]
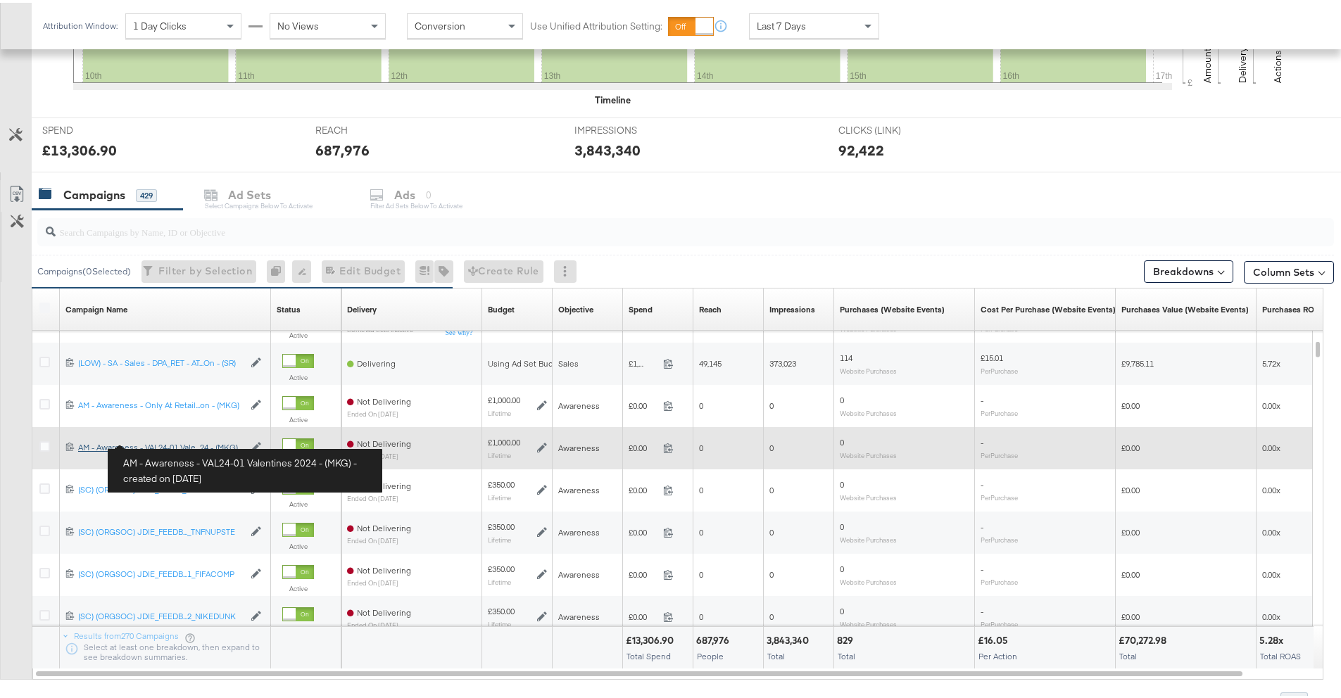
click at [173, 447] on div "AM - Awareness - VAL24-01 Valentines 2024 - (MKG) AM - Awareness - VAL24-01 Val…" at bounding box center [160, 444] width 165 height 11
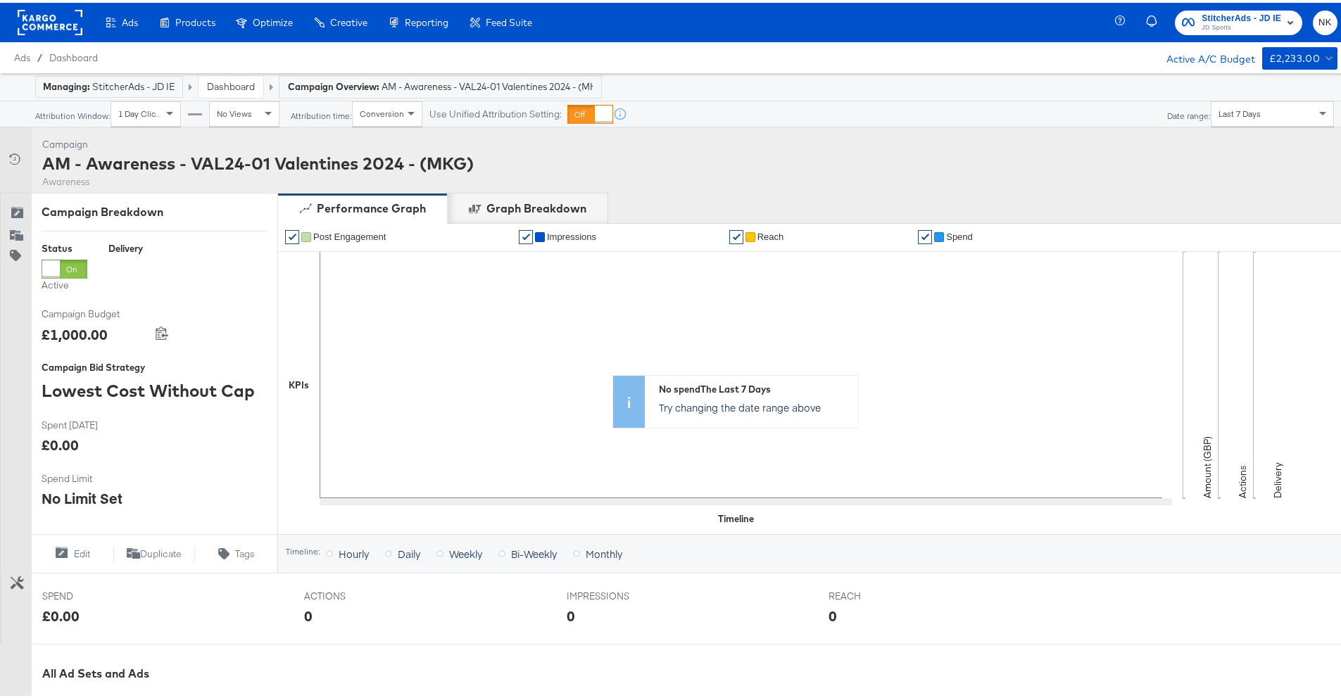
scroll to position [377, 0]
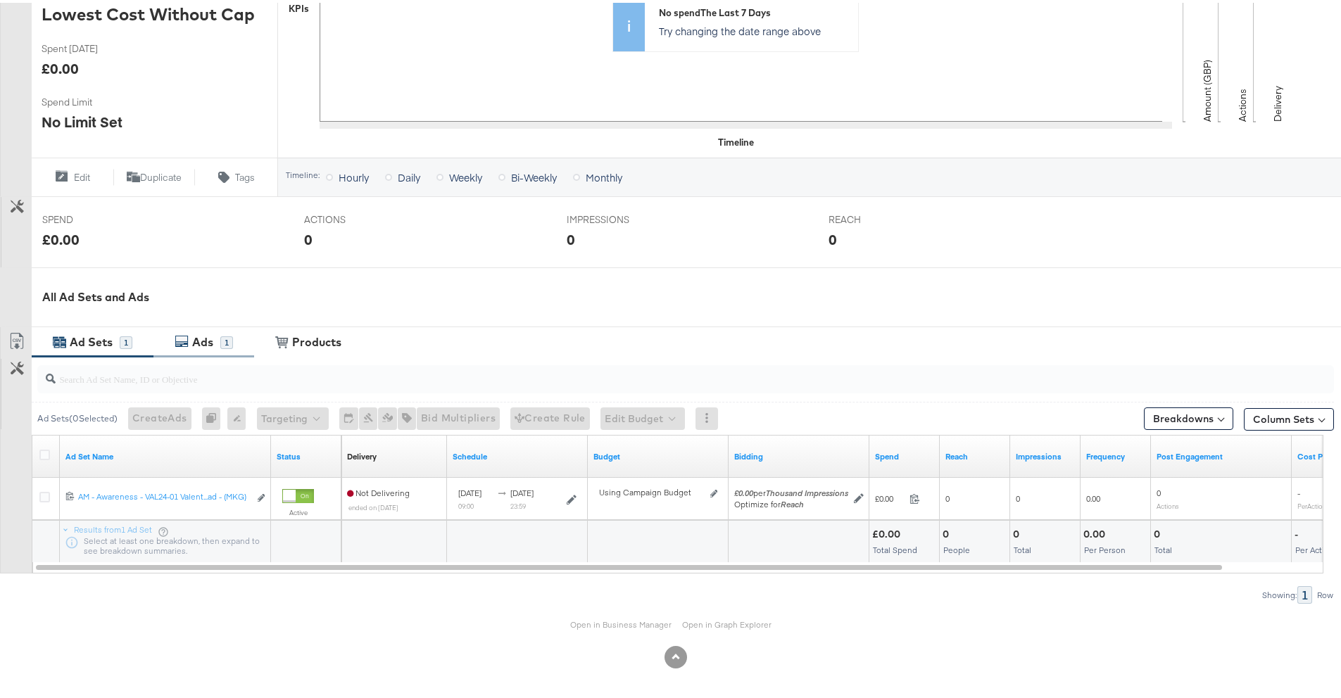
click at [200, 349] on div "Ads 1" at bounding box center [203, 340] width 101 height 30
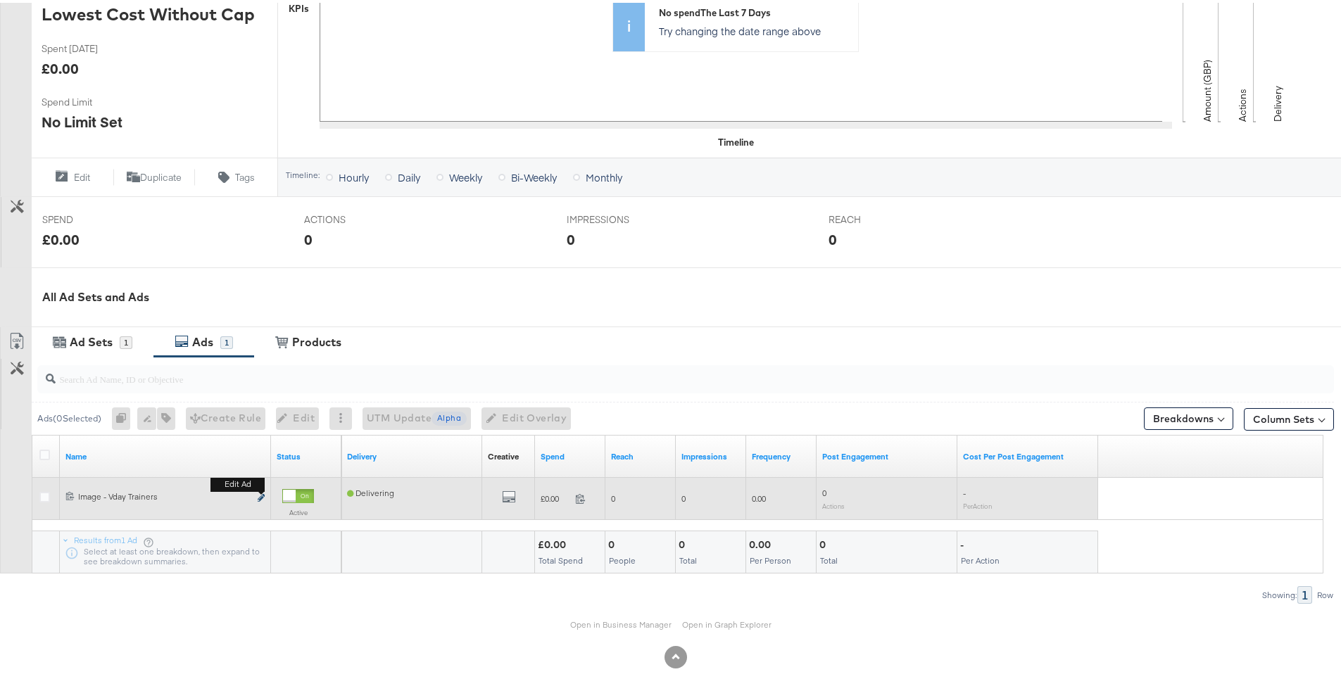
click at [261, 494] on icon "link" at bounding box center [261, 495] width 7 height 8
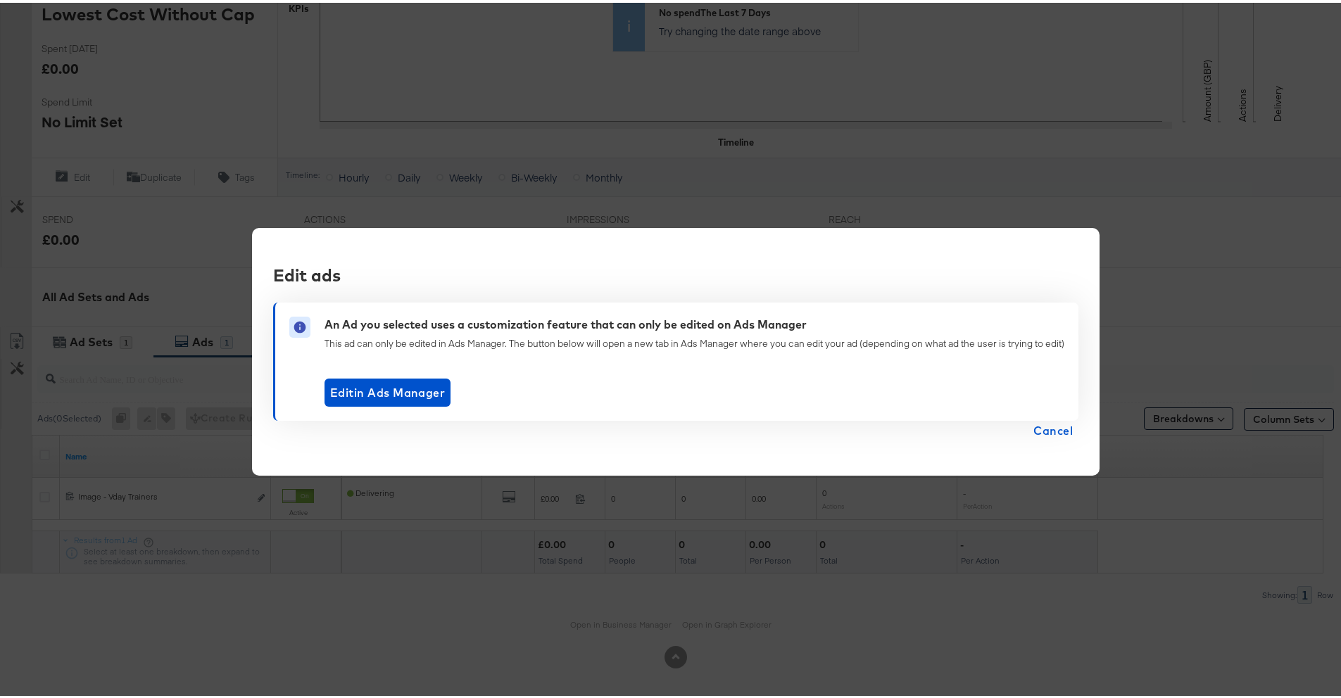
click at [1038, 434] on span "Cancel" at bounding box center [1053, 428] width 39 height 20
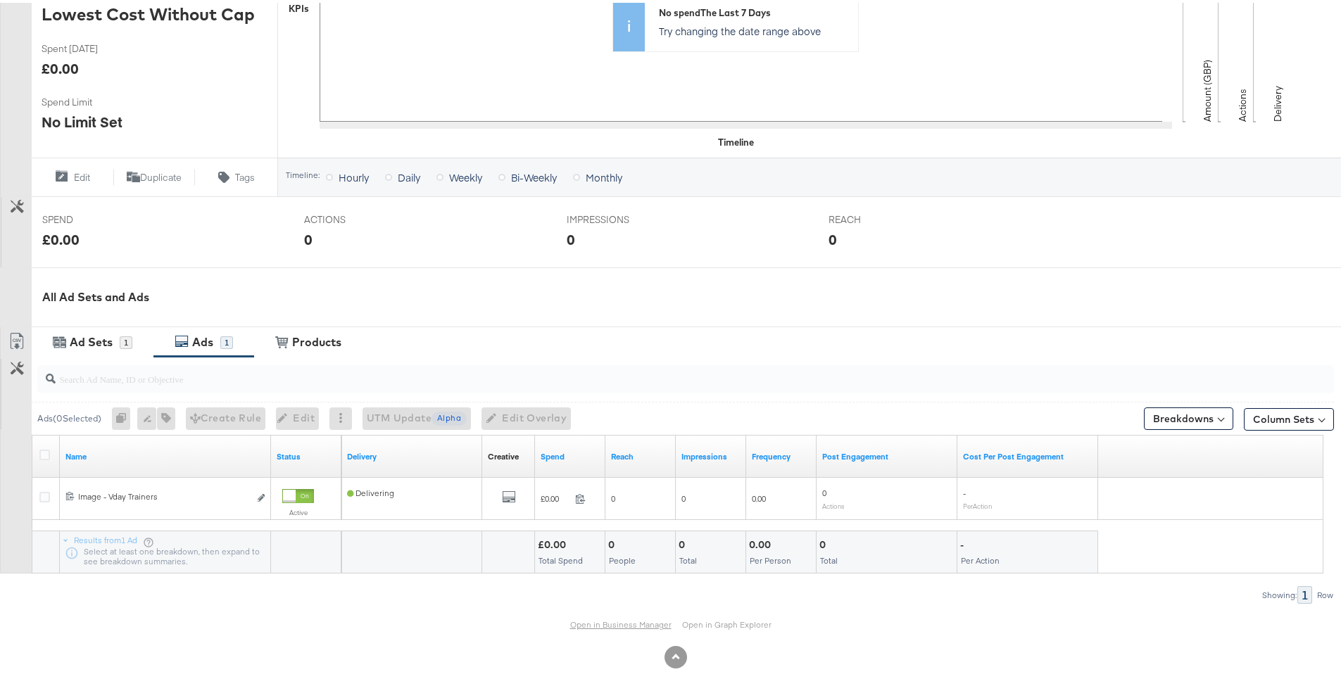
click at [617, 618] on link "Open in Business Manager" at bounding box center [620, 622] width 101 height 11
